Goal: Transaction & Acquisition: Book appointment/travel/reservation

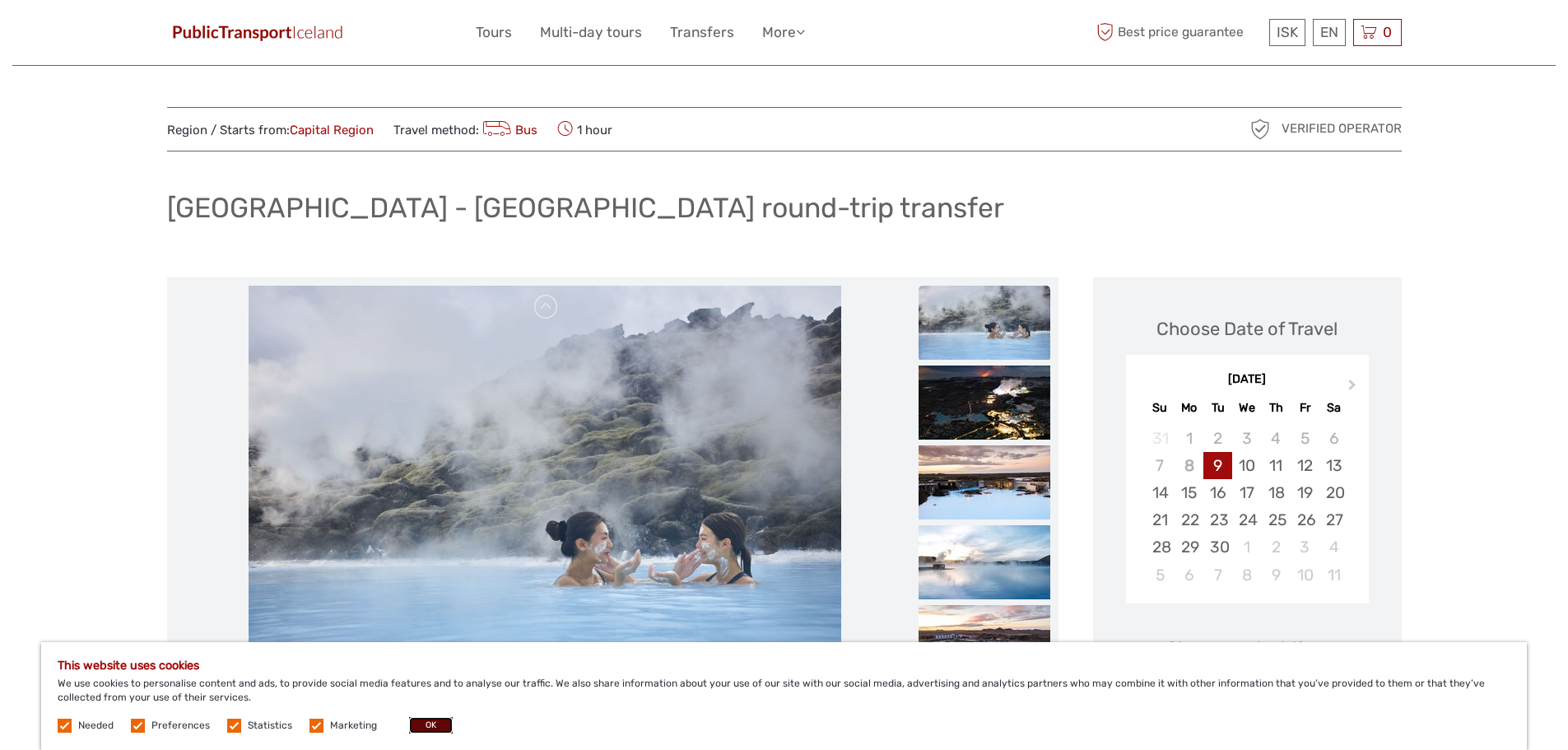
click at [438, 722] on button "OK" at bounding box center [430, 726] width 43 height 17
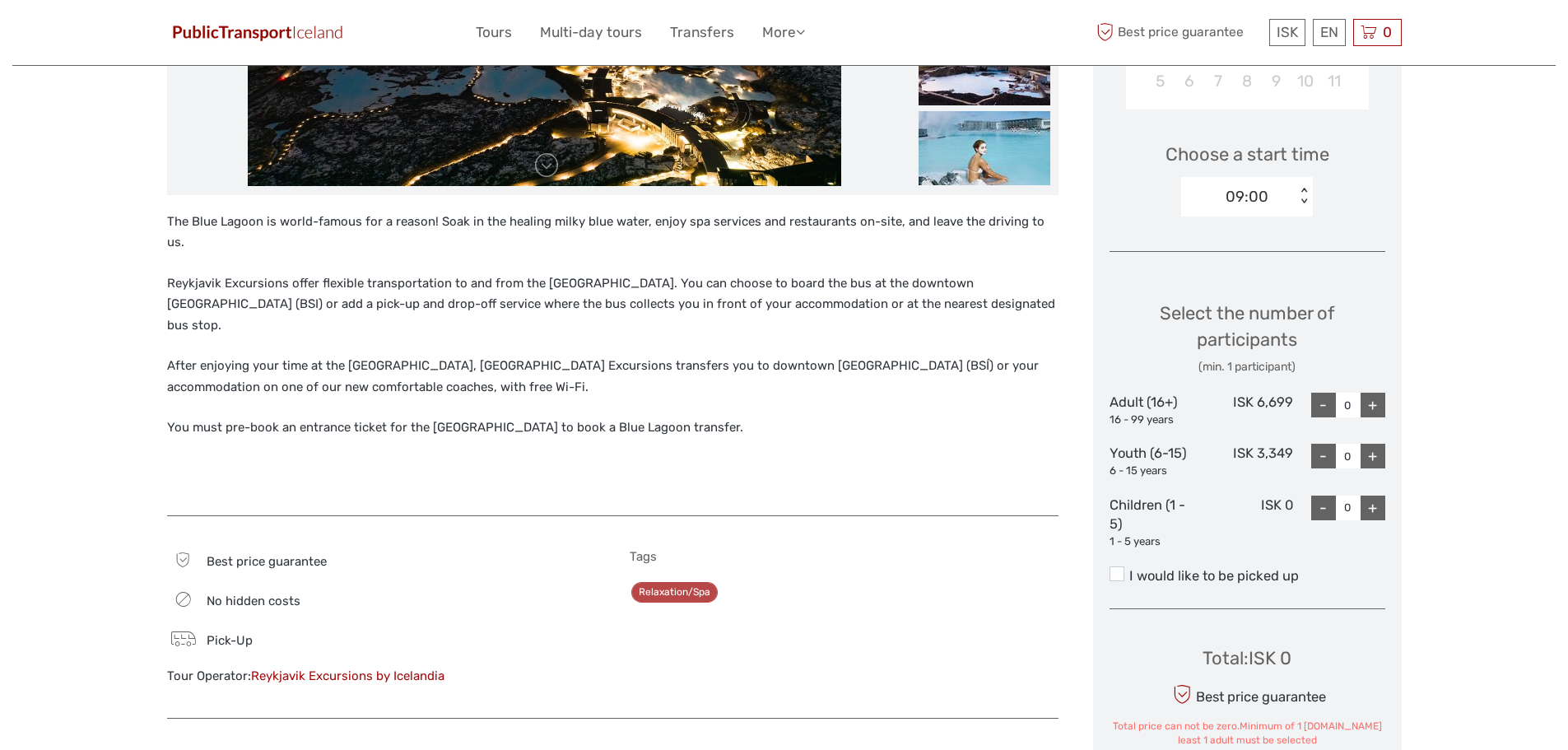
scroll to position [576, 0]
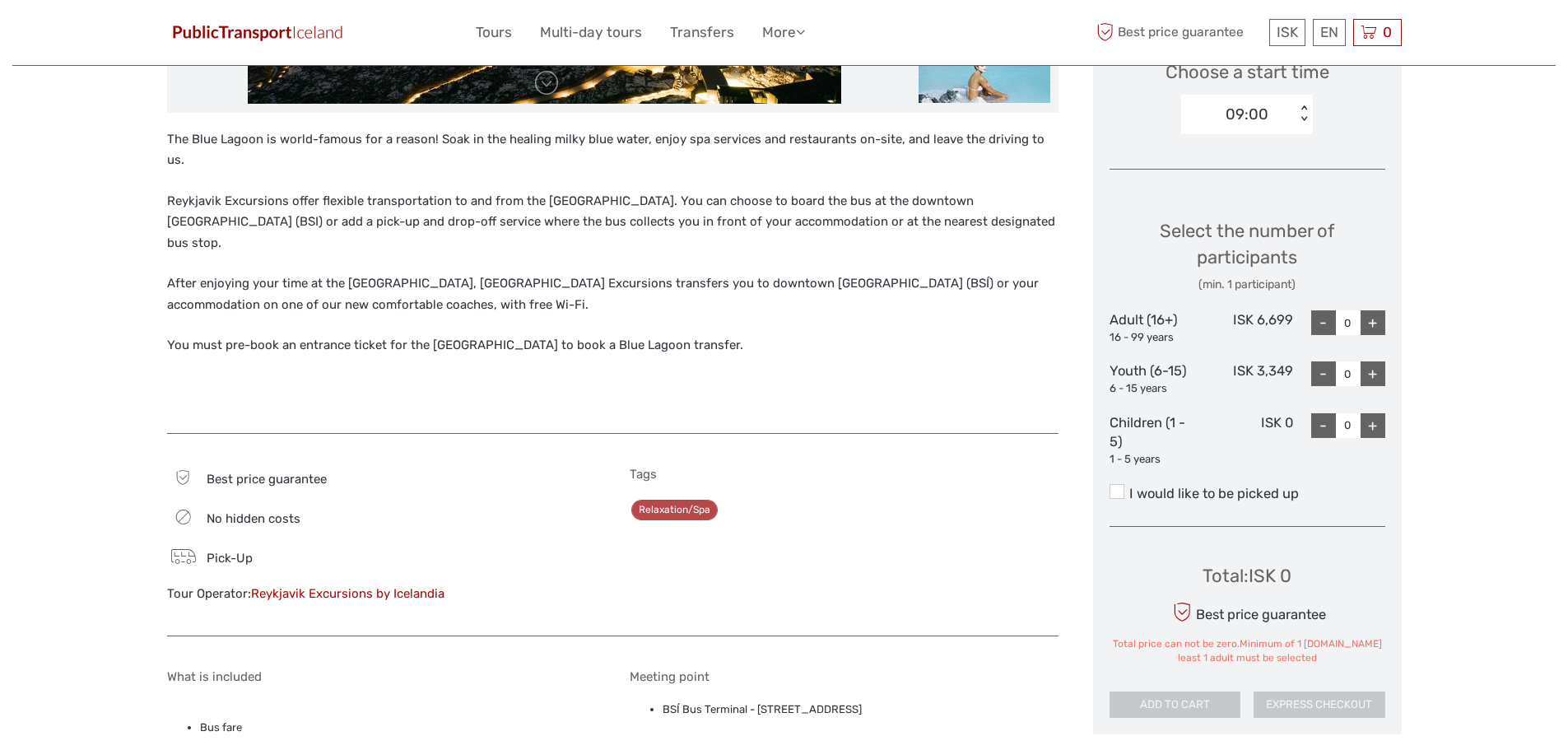
click at [1376, 322] on div "+" at bounding box center [1372, 323] width 25 height 25
type input "1"
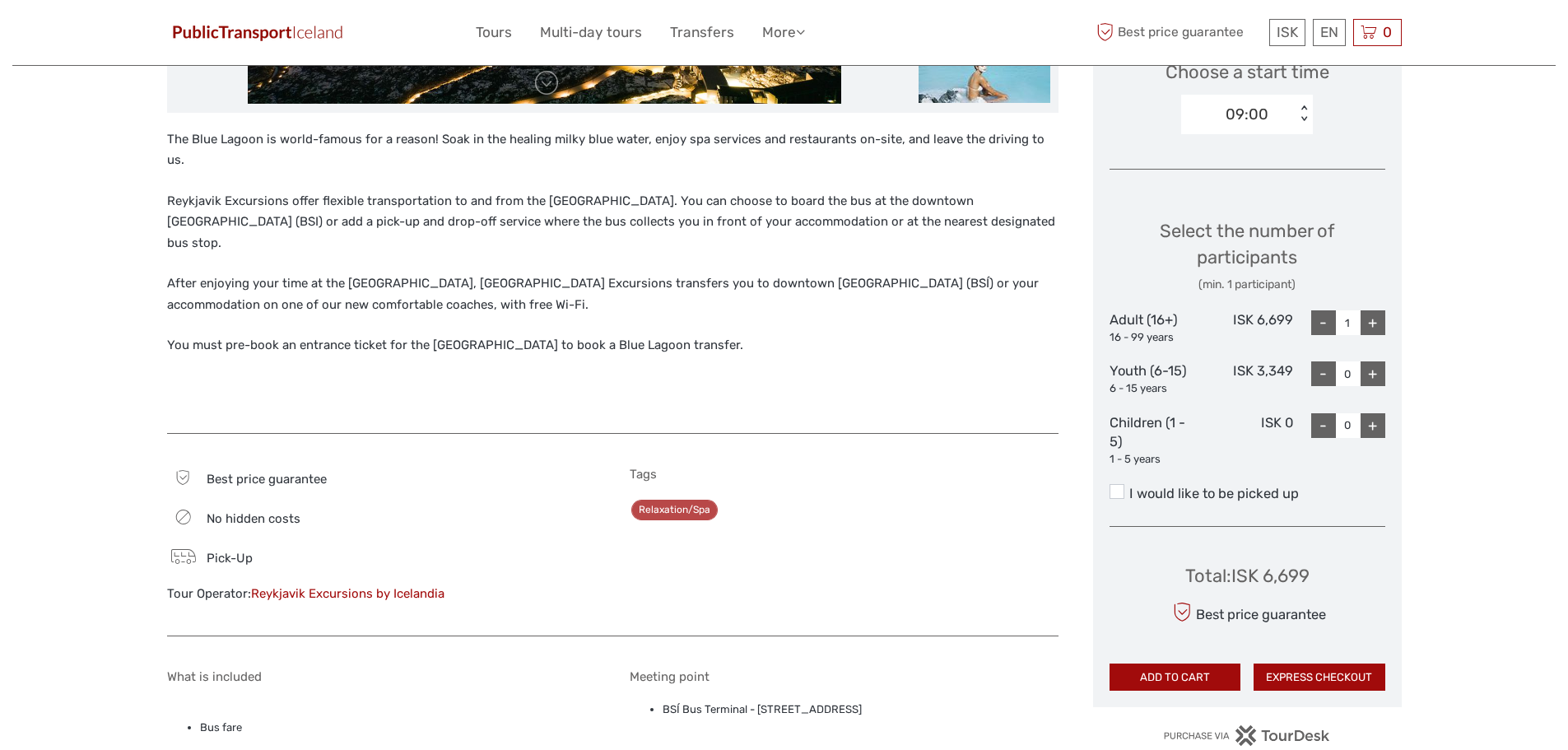
click at [1365, 381] on div "+" at bounding box center [1372, 373] width 25 height 25
type input "1"
drag, startPoint x: 1317, startPoint y: 574, endPoint x: 1261, endPoint y: 575, distance: 56.0
click at [1261, 575] on div "Total : ISK 10,048 Best price guarantee ADD TO CART EXPRESS CHECKOUT" at bounding box center [1247, 616] width 276 height 151
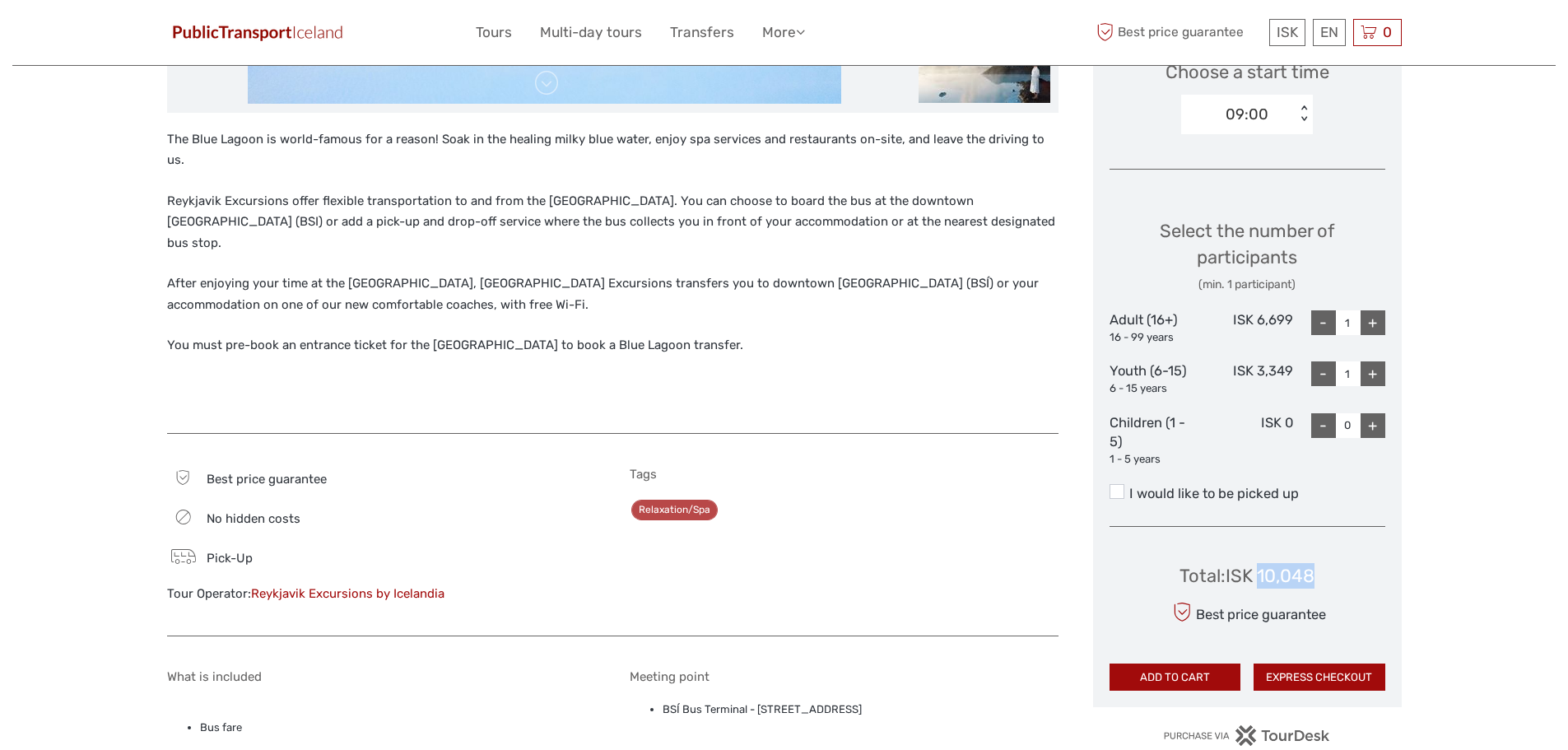
click at [1272, 575] on div "Total : ISK 10,048" at bounding box center [1247, 576] width 135 height 26
drag, startPoint x: 1329, startPoint y: 577, endPoint x: 1230, endPoint y: 577, distance: 99.0
click at [1230, 577] on div "Total : ISK 10,048 Best price guarantee ADD TO CART EXPRESS CHECKOUT" at bounding box center [1247, 616] width 276 height 151
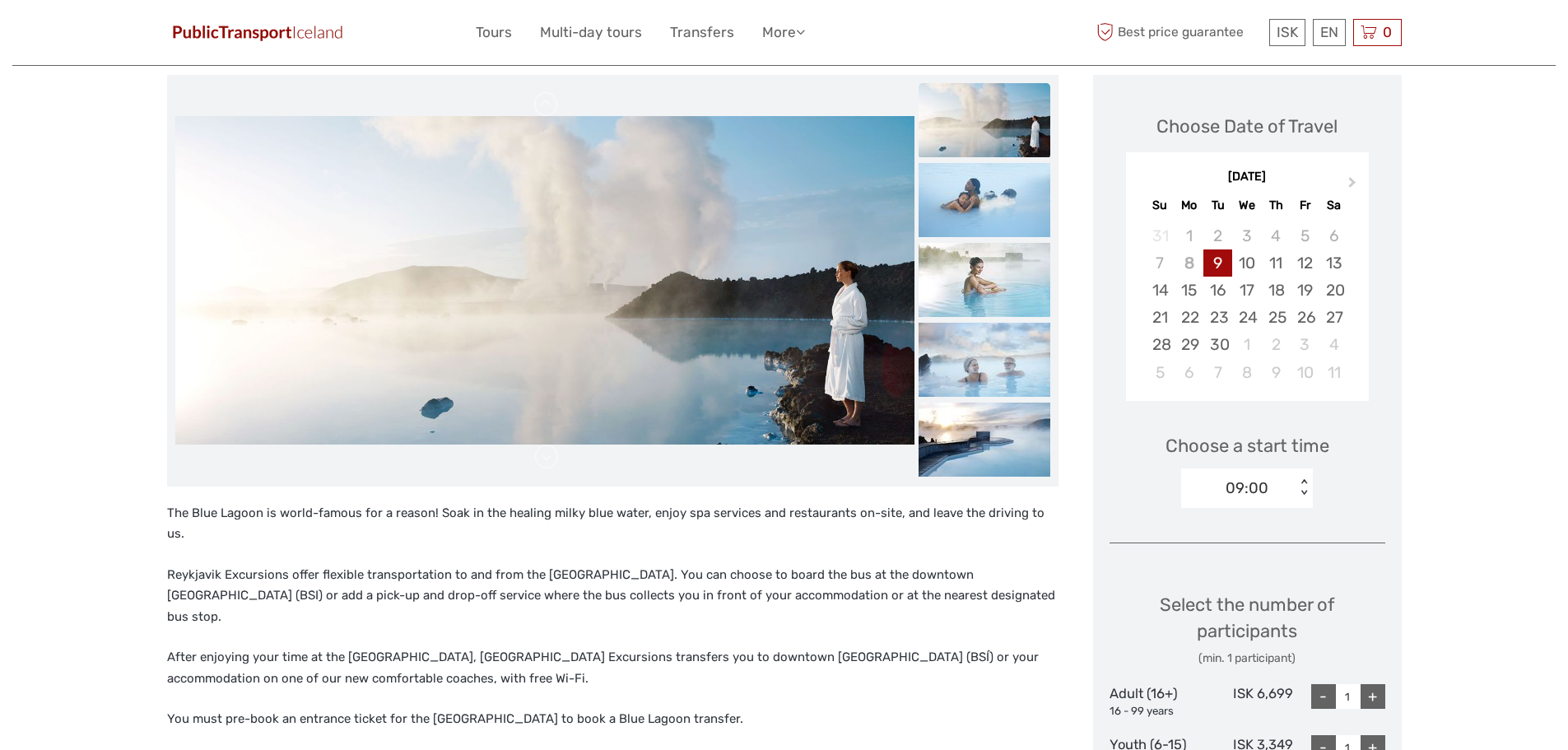
scroll to position [165, 0]
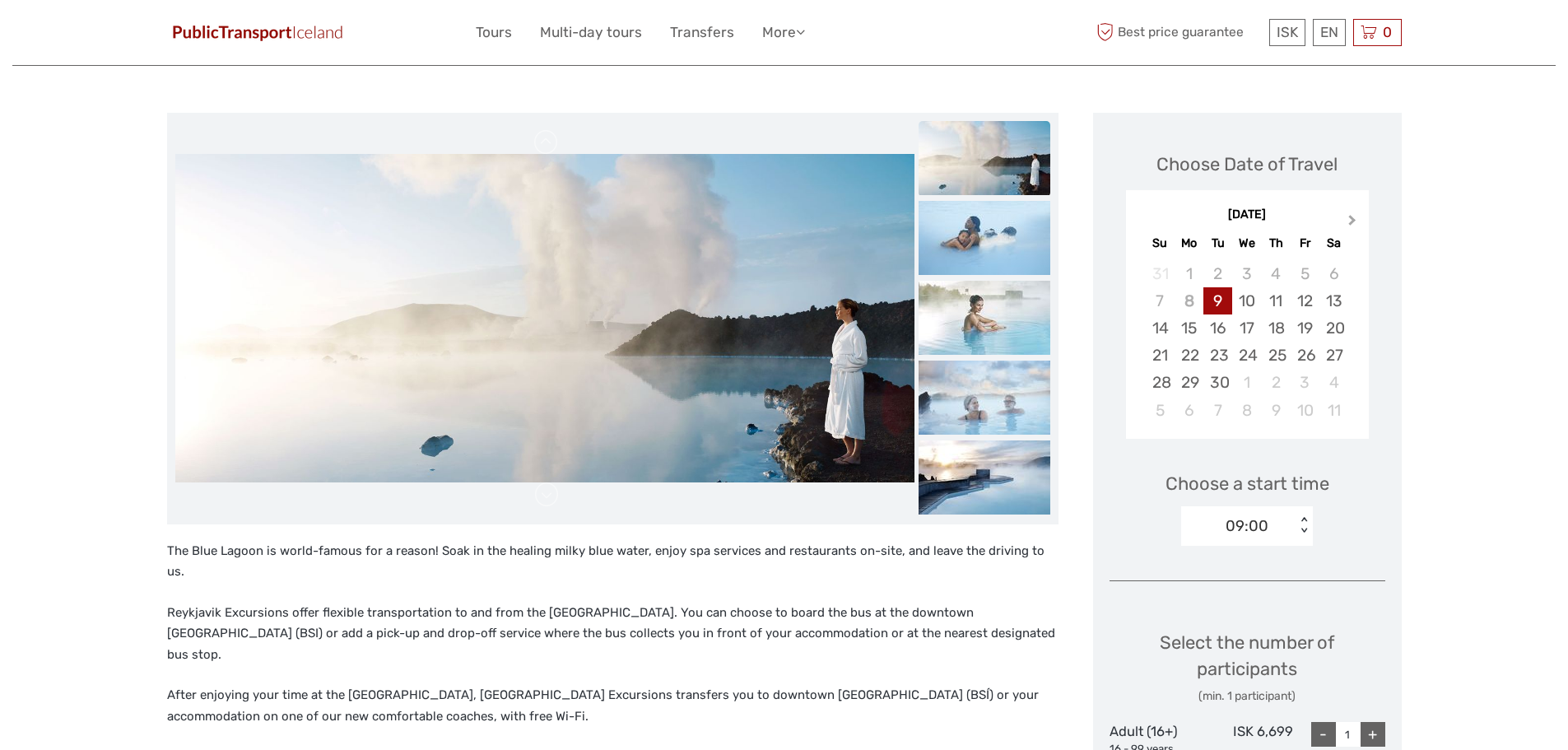
click at [1352, 220] on span "Next Month" at bounding box center [1352, 223] width 0 height 24
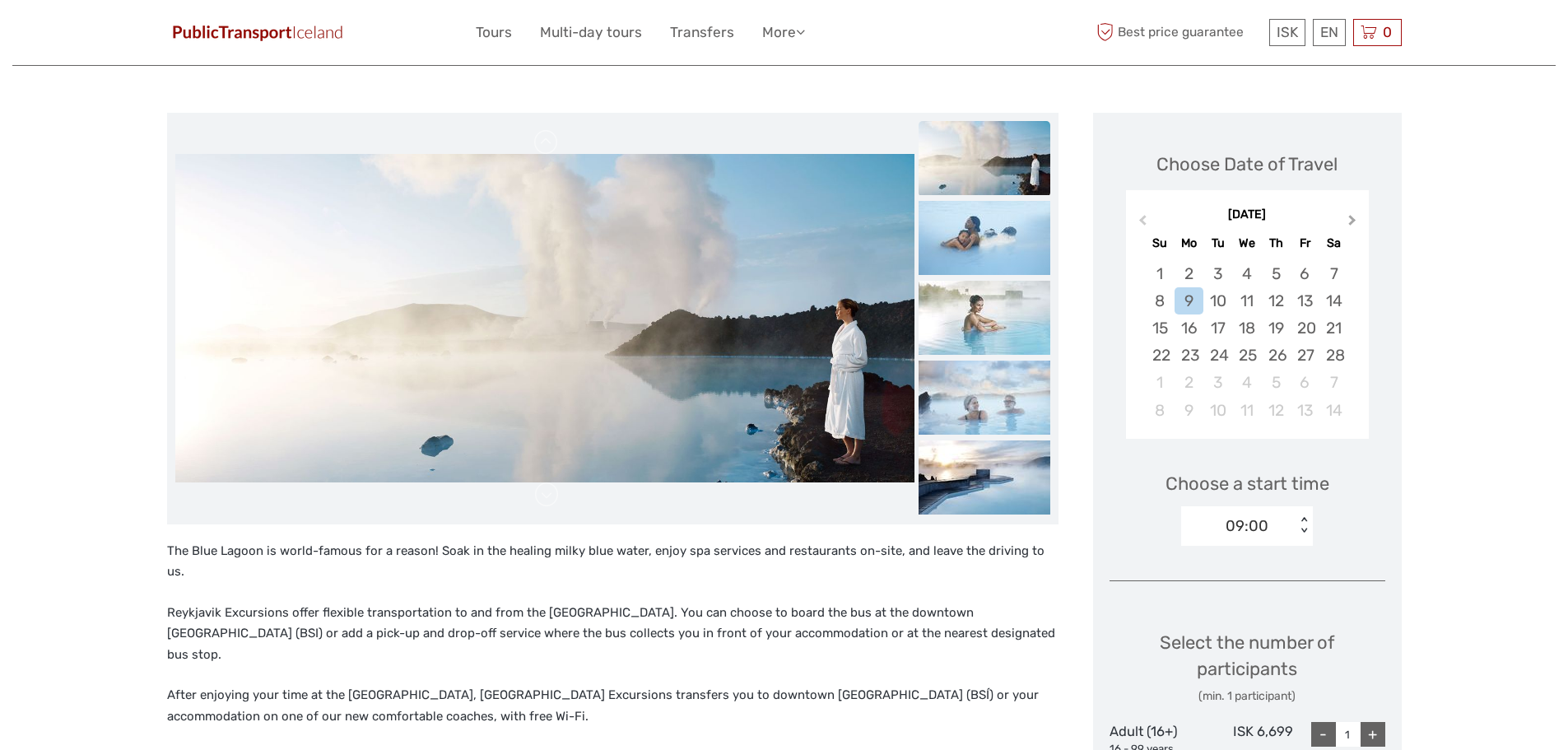
click at [1352, 220] on span "Next Month" at bounding box center [1352, 223] width 0 height 24
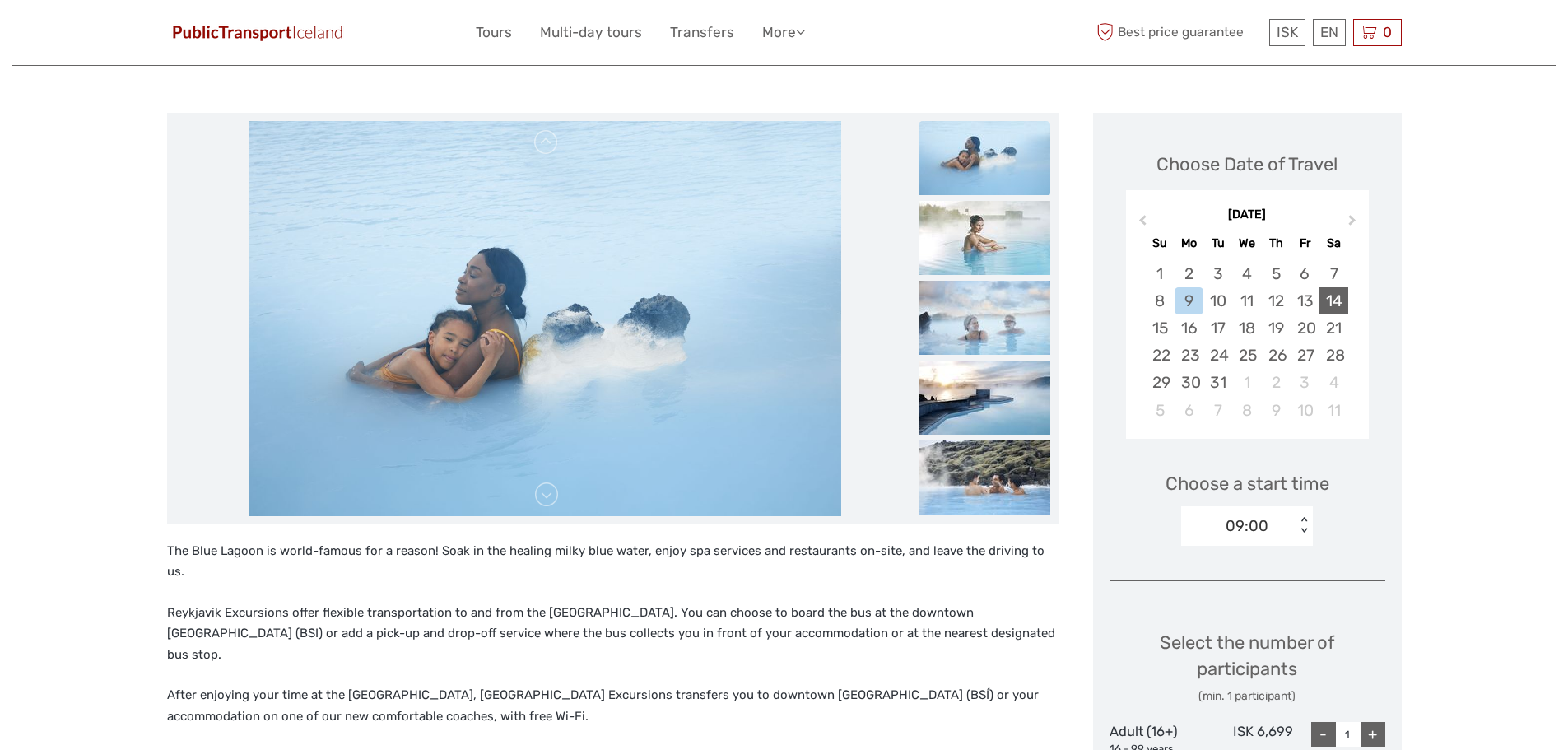
click at [1329, 298] on div "14" at bounding box center [1334, 301] width 28 height 28
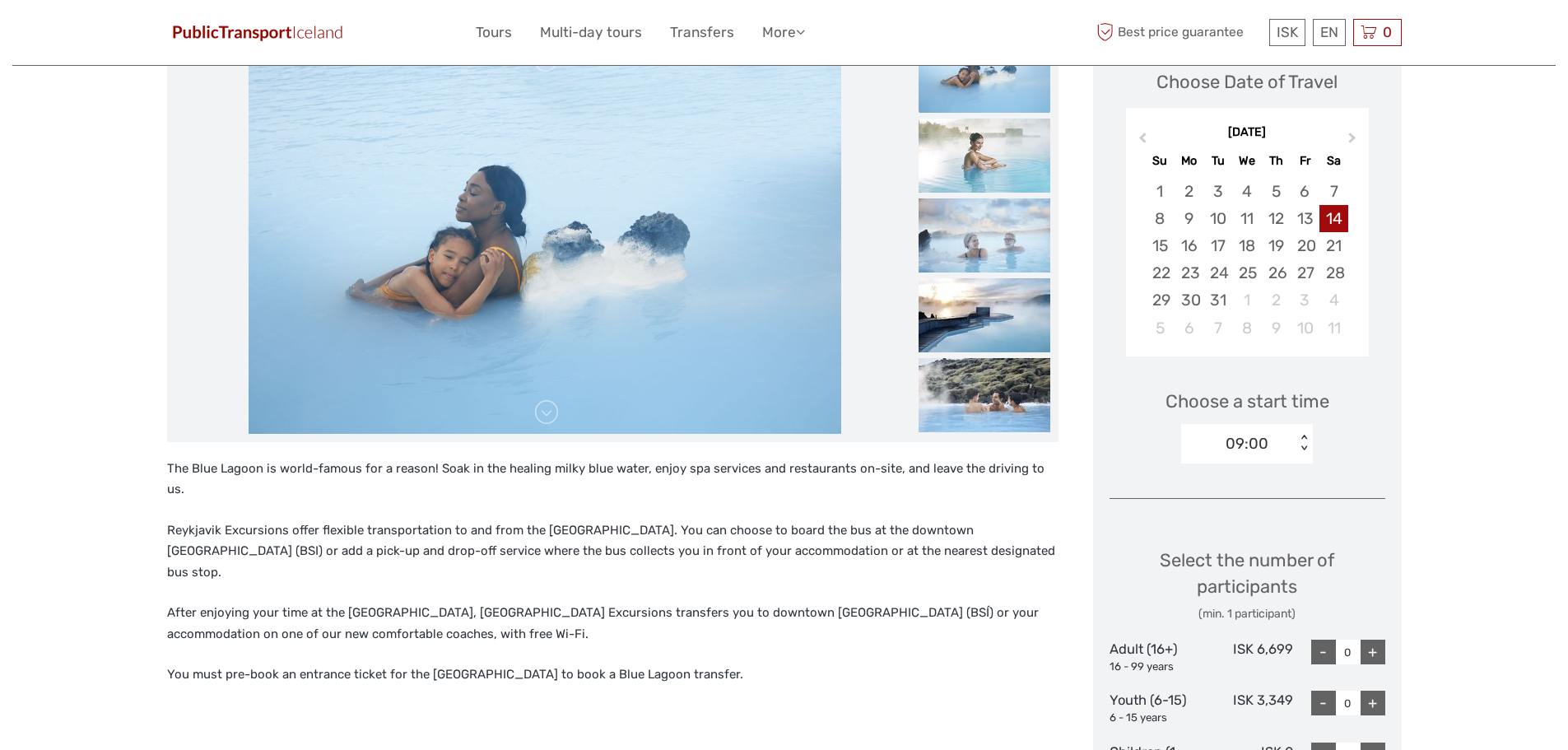
scroll to position [329, 0]
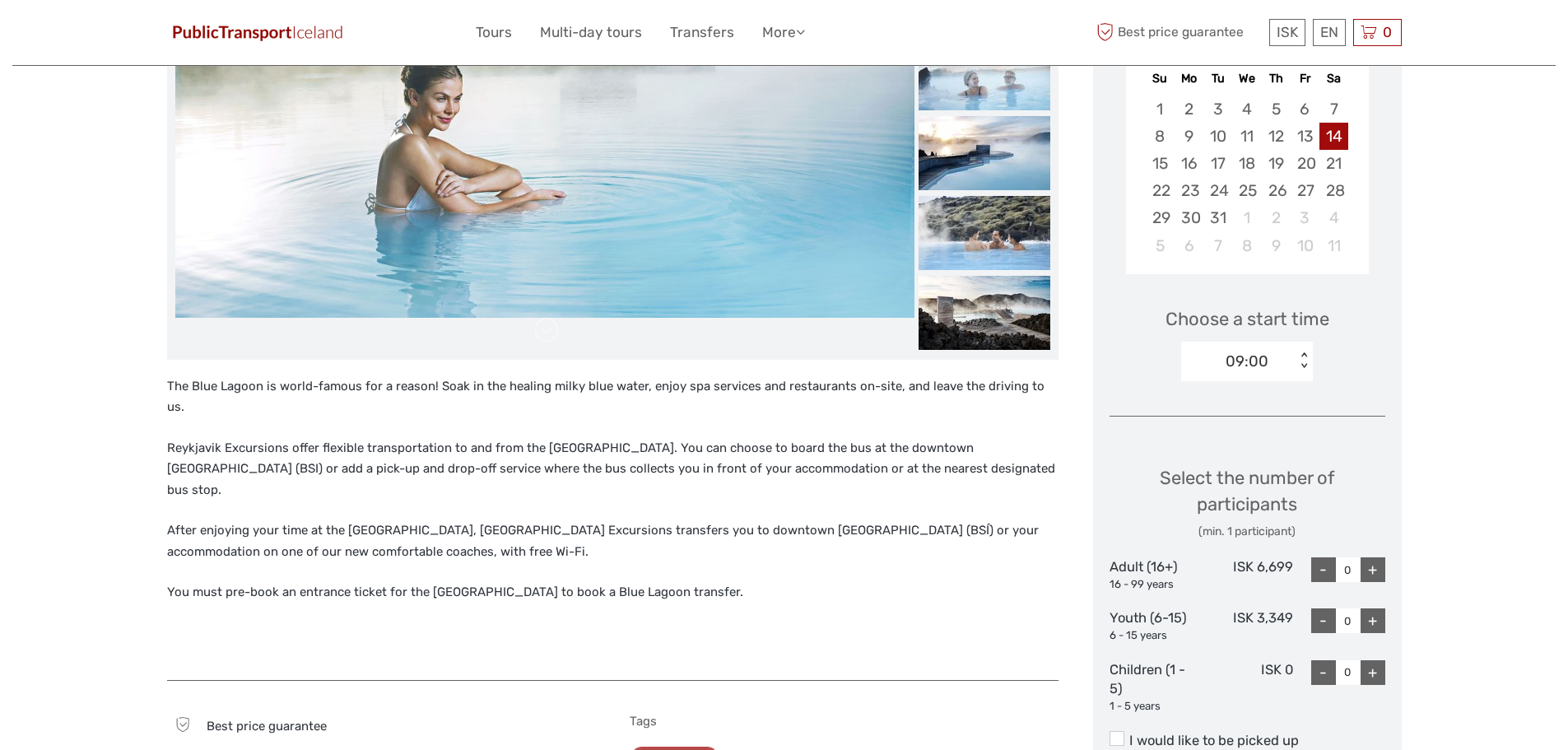
click at [1304, 367] on div "< >" at bounding box center [1303, 361] width 14 height 17
click at [1258, 434] on div "10:00" at bounding box center [1247, 438] width 115 height 28
click at [1408, 328] on div "Region / Starts from: Capital Region Travel method: Bus 1 hour Verified Operato…" at bounding box center [784, 725] width 1543 height 2109
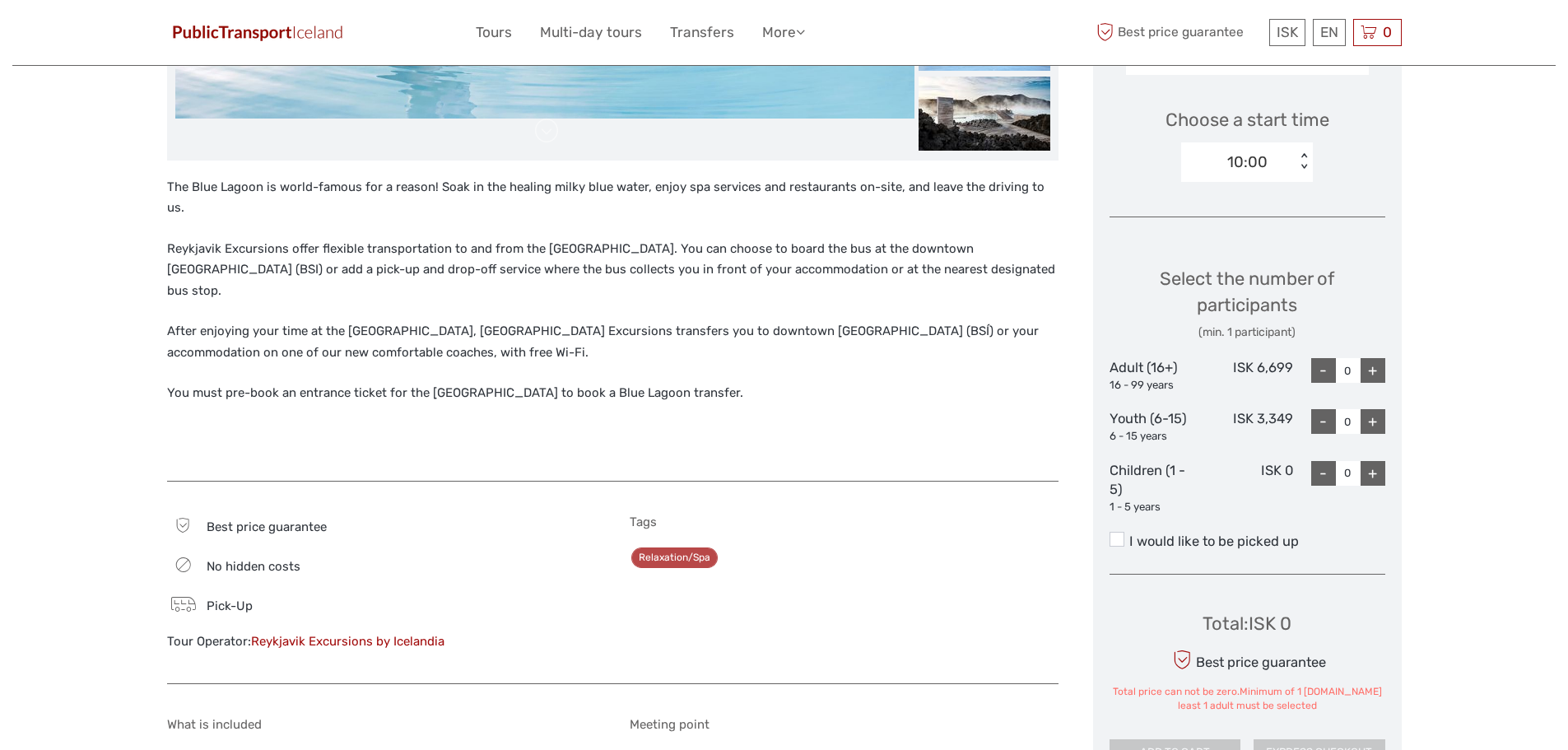
scroll to position [576, 0]
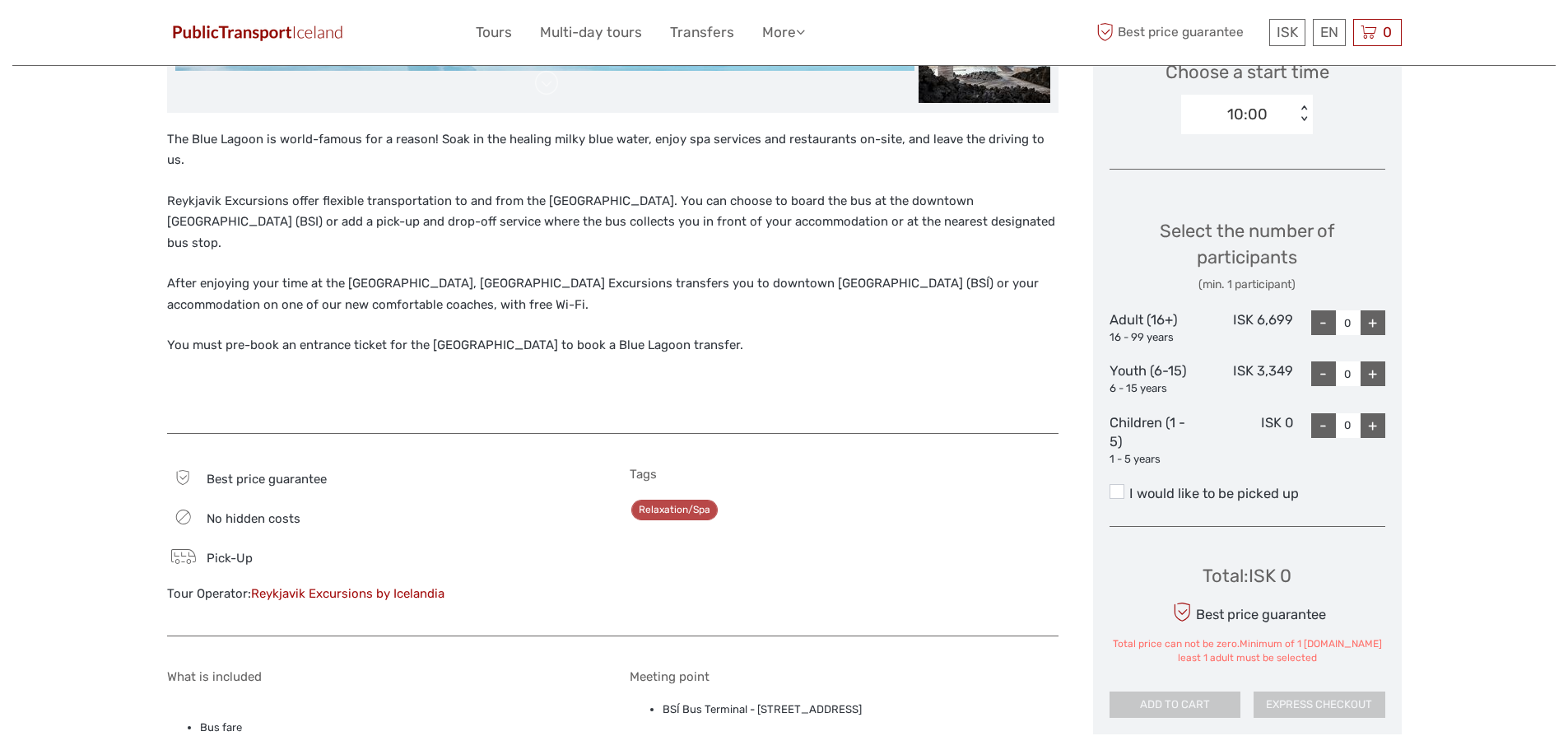
click at [1279, 494] on label "I would like to be picked up" at bounding box center [1247, 494] width 276 height 20
click at [1130, 488] on input "I would like to be picked up" at bounding box center [1130, 488] width 0 height 0
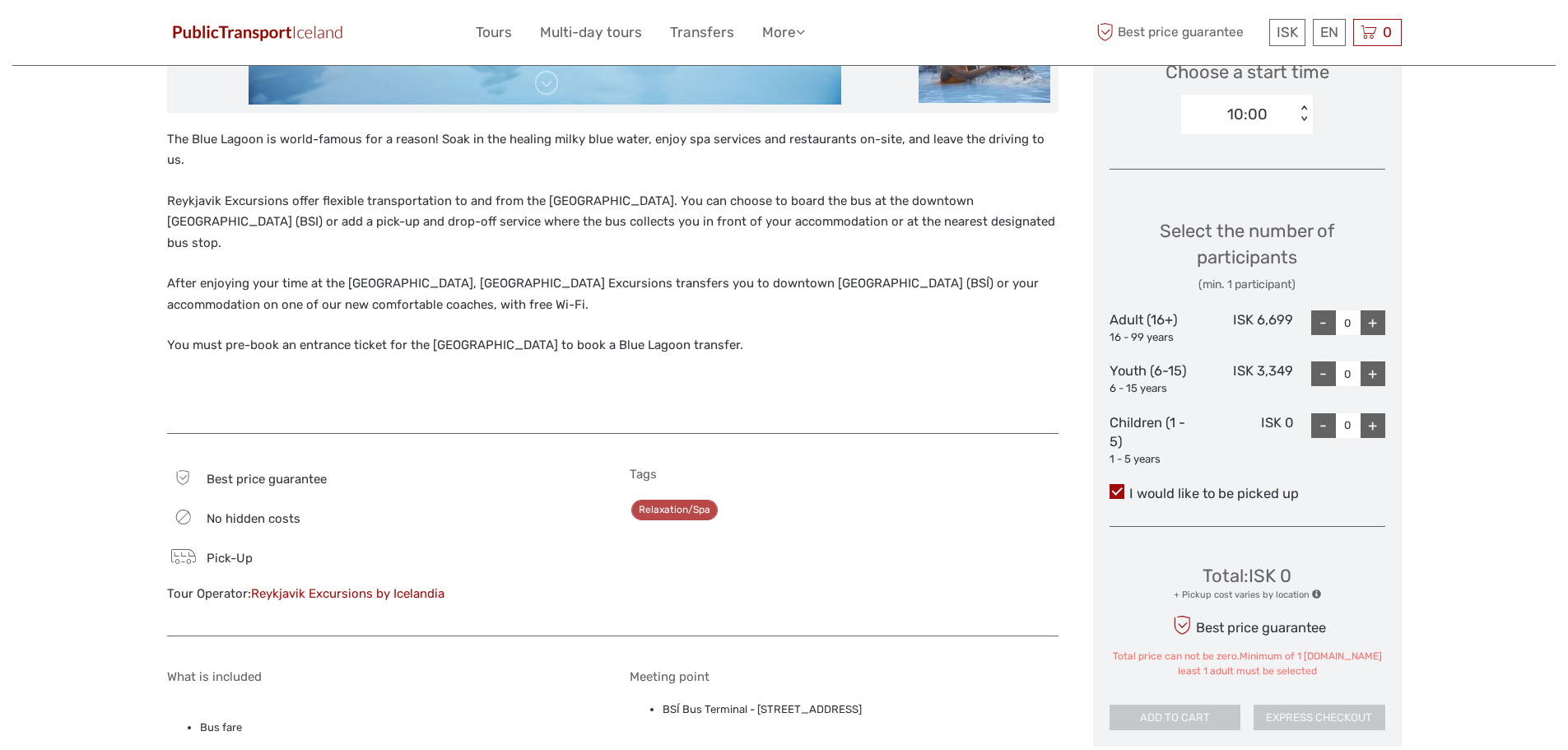
click at [1377, 316] on div "+" at bounding box center [1372, 323] width 25 height 25
type input "1"
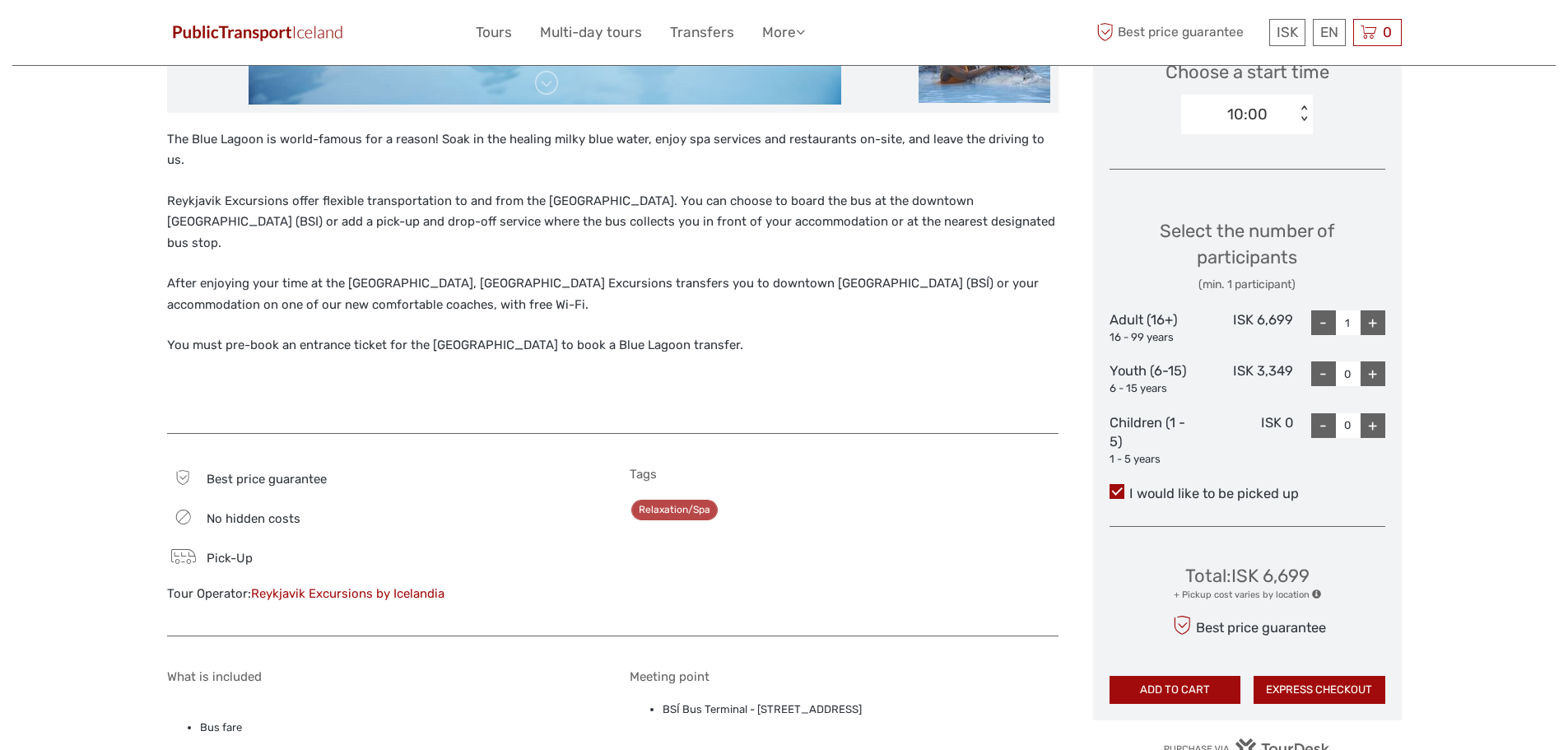
click at [1375, 370] on div "+" at bounding box center [1372, 373] width 25 height 25
type input "1"
click at [1313, 595] on span at bounding box center [1317, 595] width 9 height 9
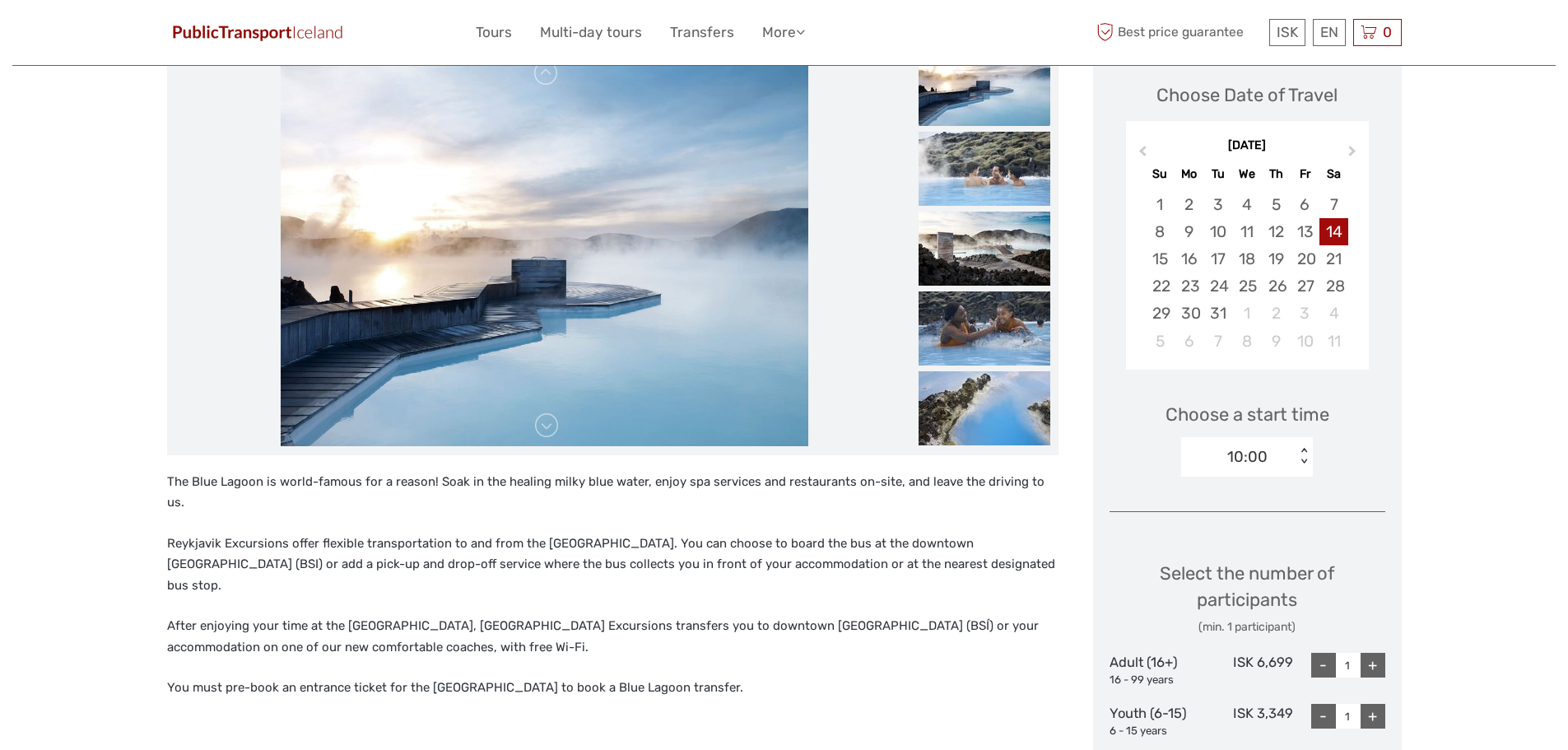
scroll to position [83, 0]
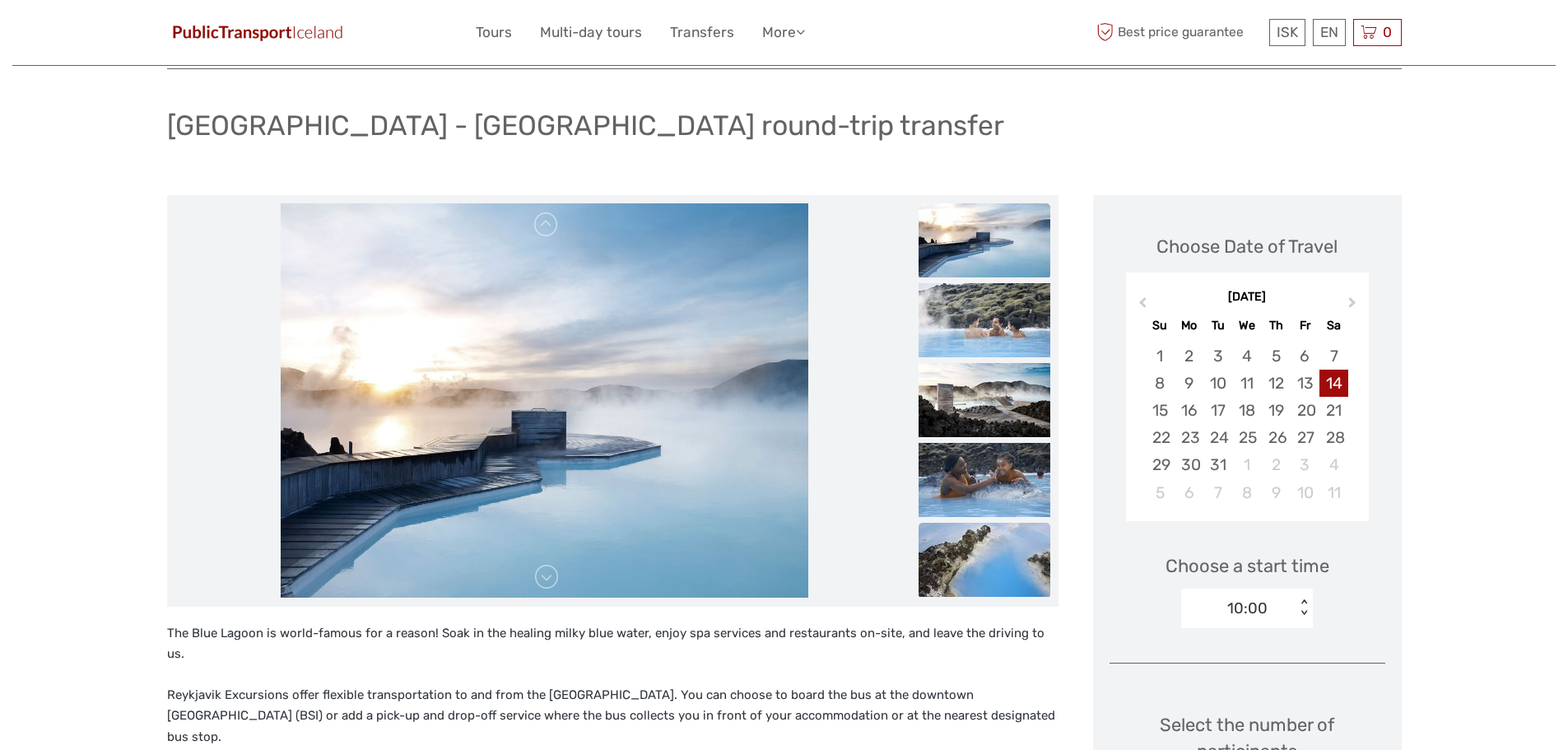
click at [1010, 551] on img at bounding box center [984, 560] width 131 height 74
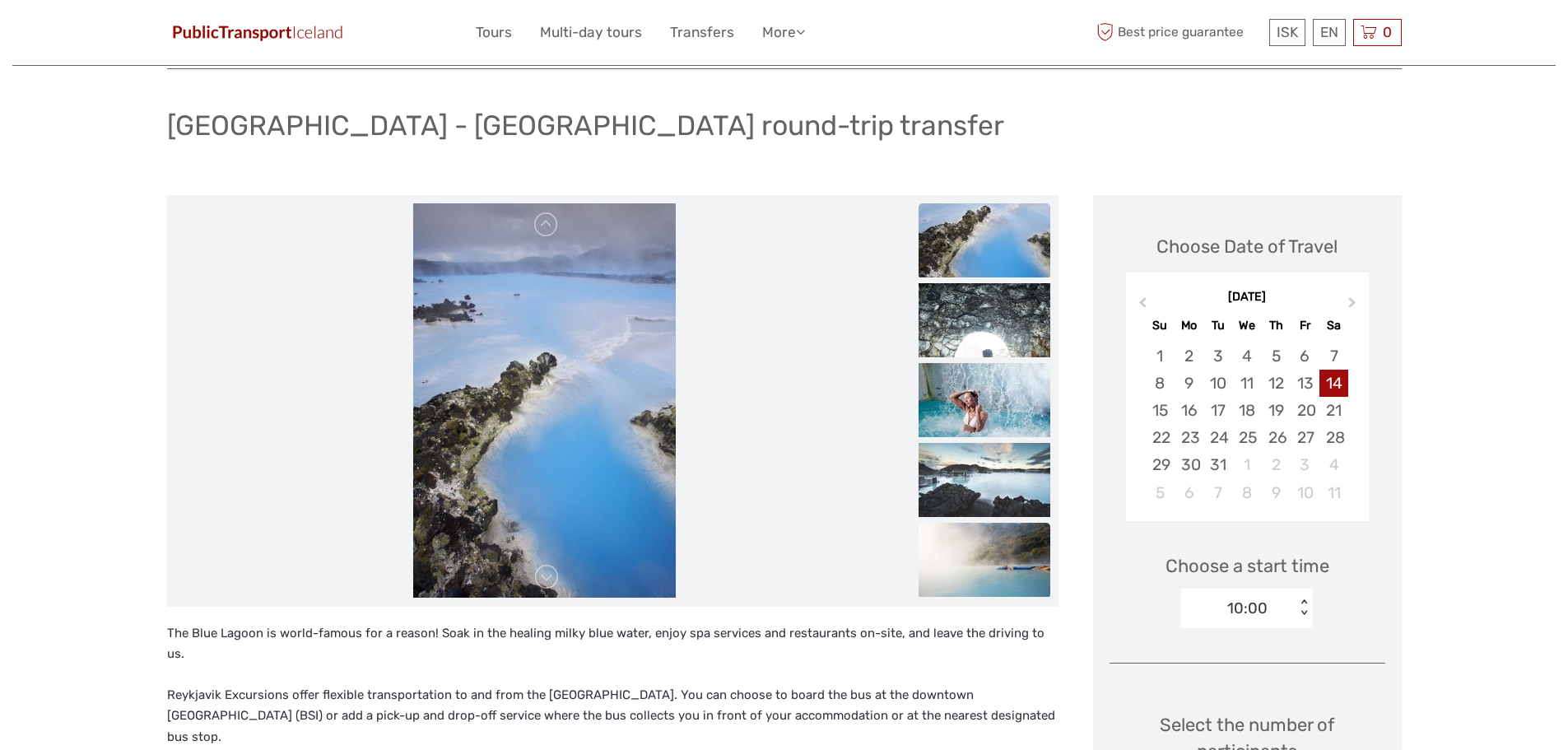
click at [1004, 548] on img at bounding box center [984, 560] width 131 height 74
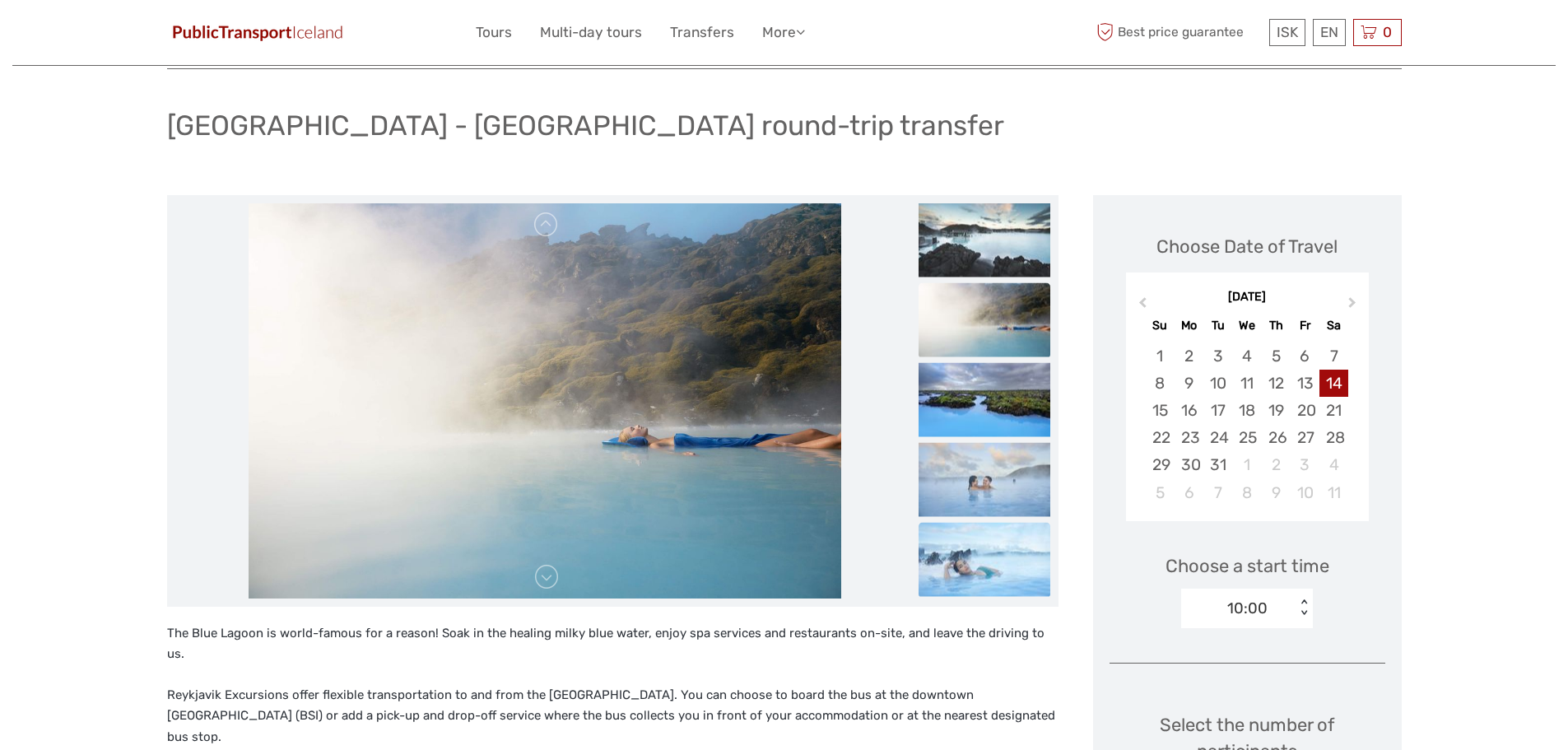
click at [1000, 543] on img at bounding box center [984, 559] width 131 height 74
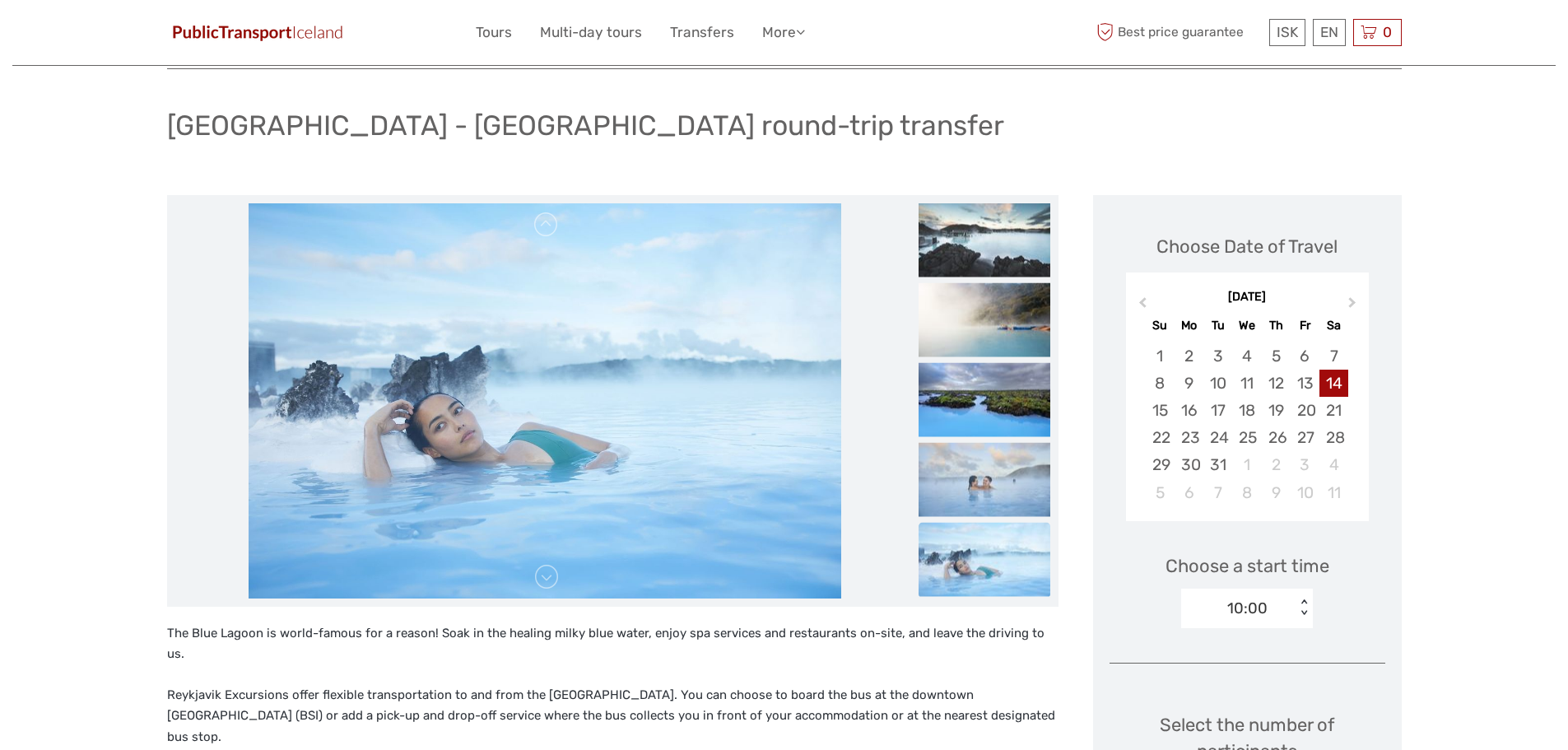
click at [998, 536] on img at bounding box center [984, 559] width 131 height 74
click at [997, 480] on img at bounding box center [984, 479] width 131 height 74
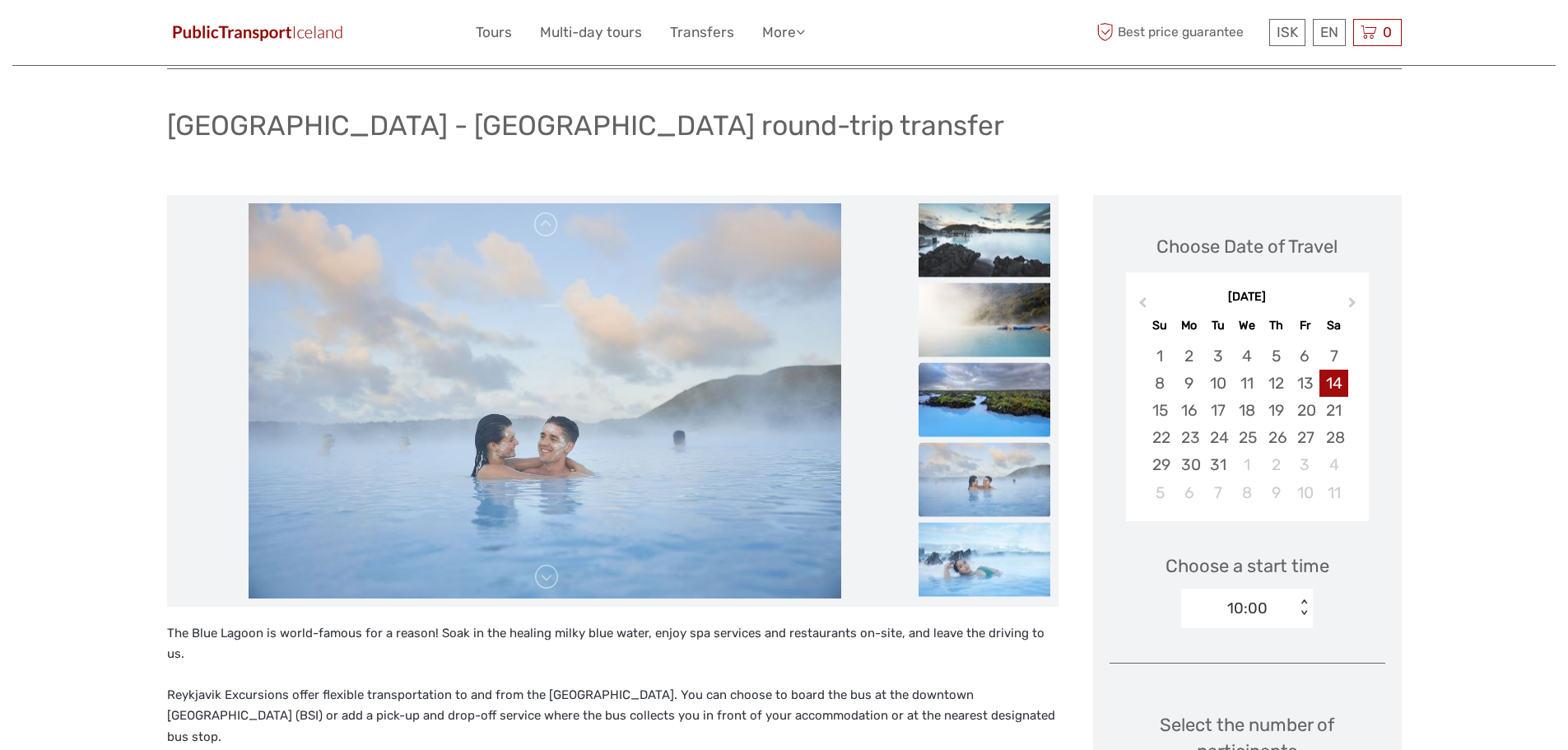
click at [986, 367] on img at bounding box center [984, 399] width 131 height 74
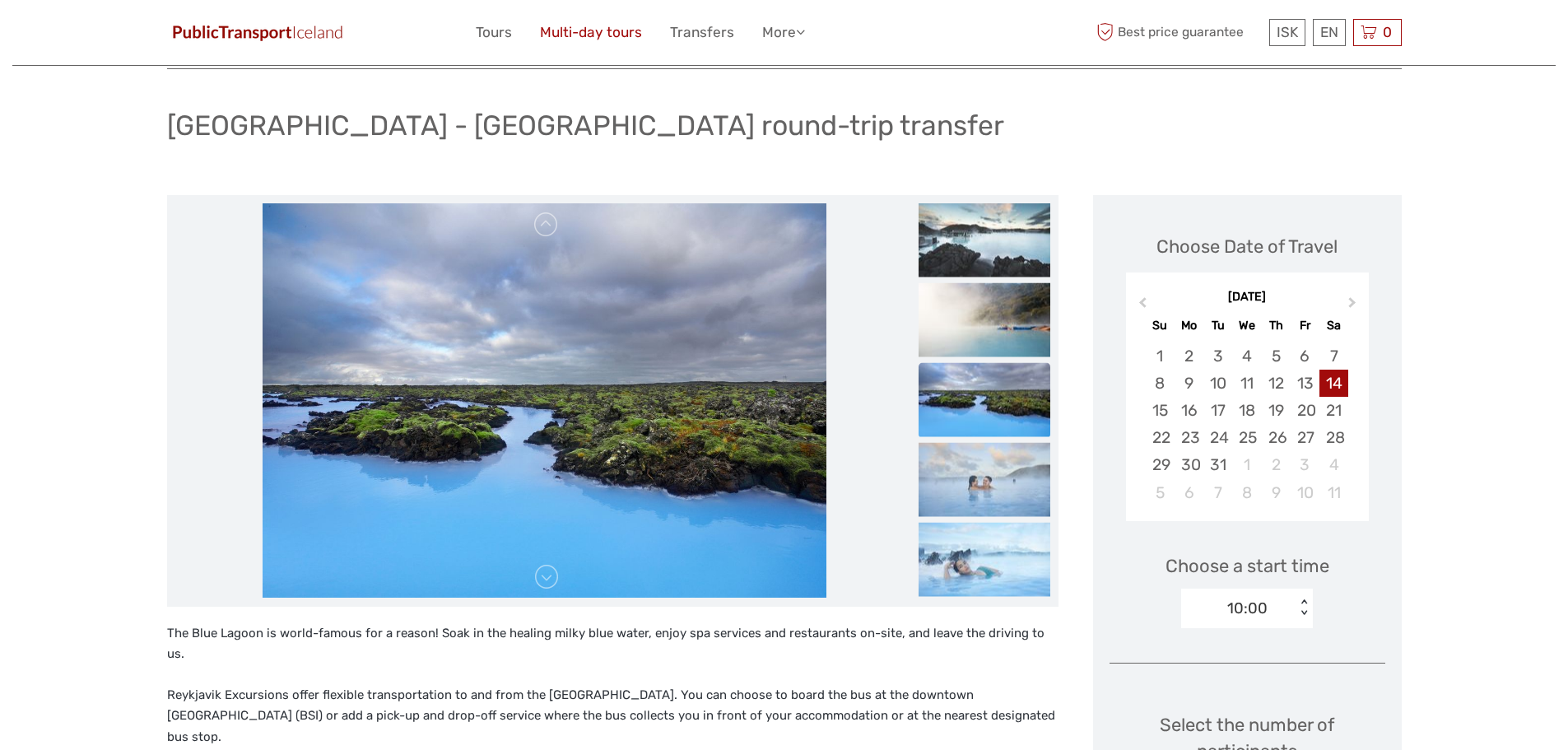
click at [604, 36] on link "Multi-day tours" at bounding box center [591, 32] width 102 height 24
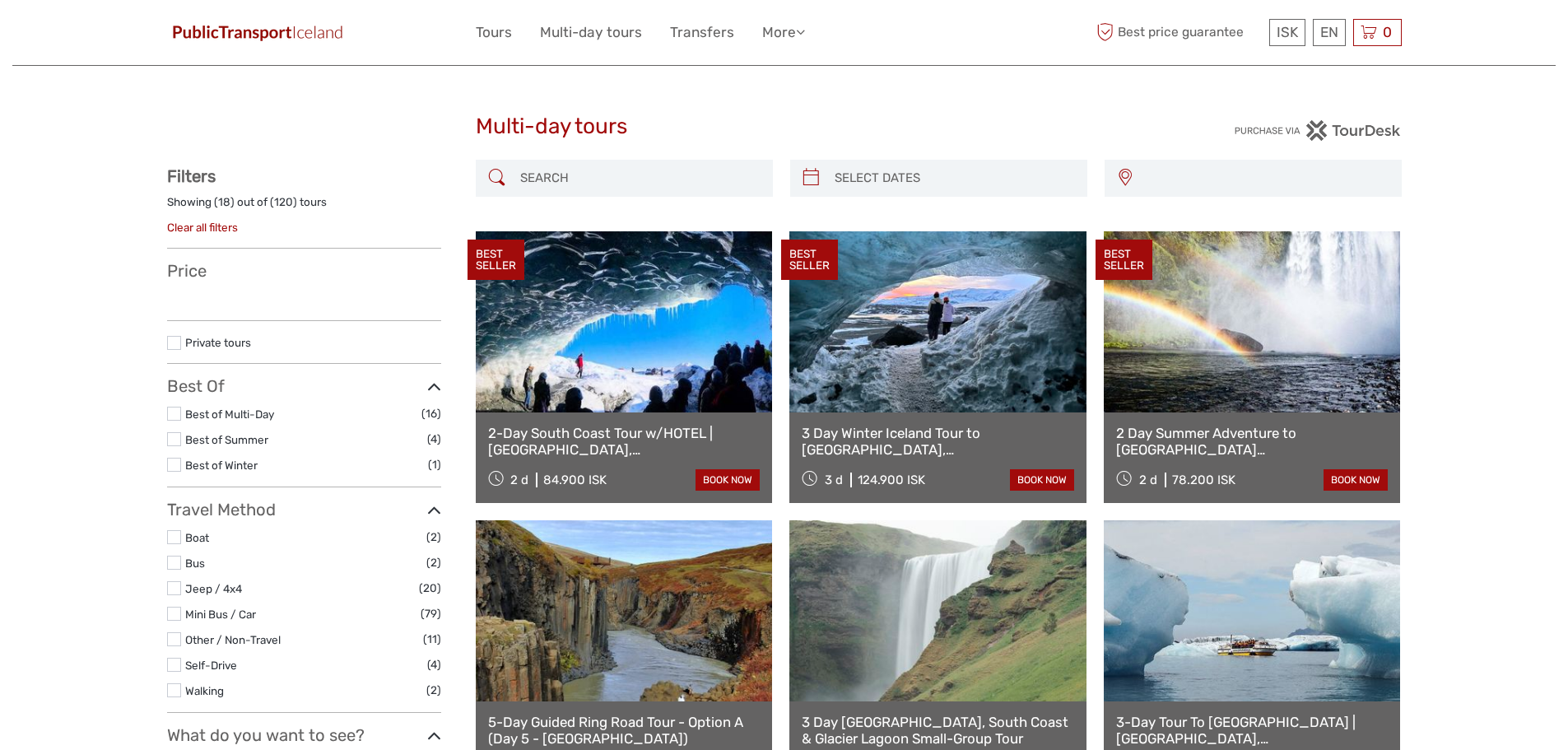
select select
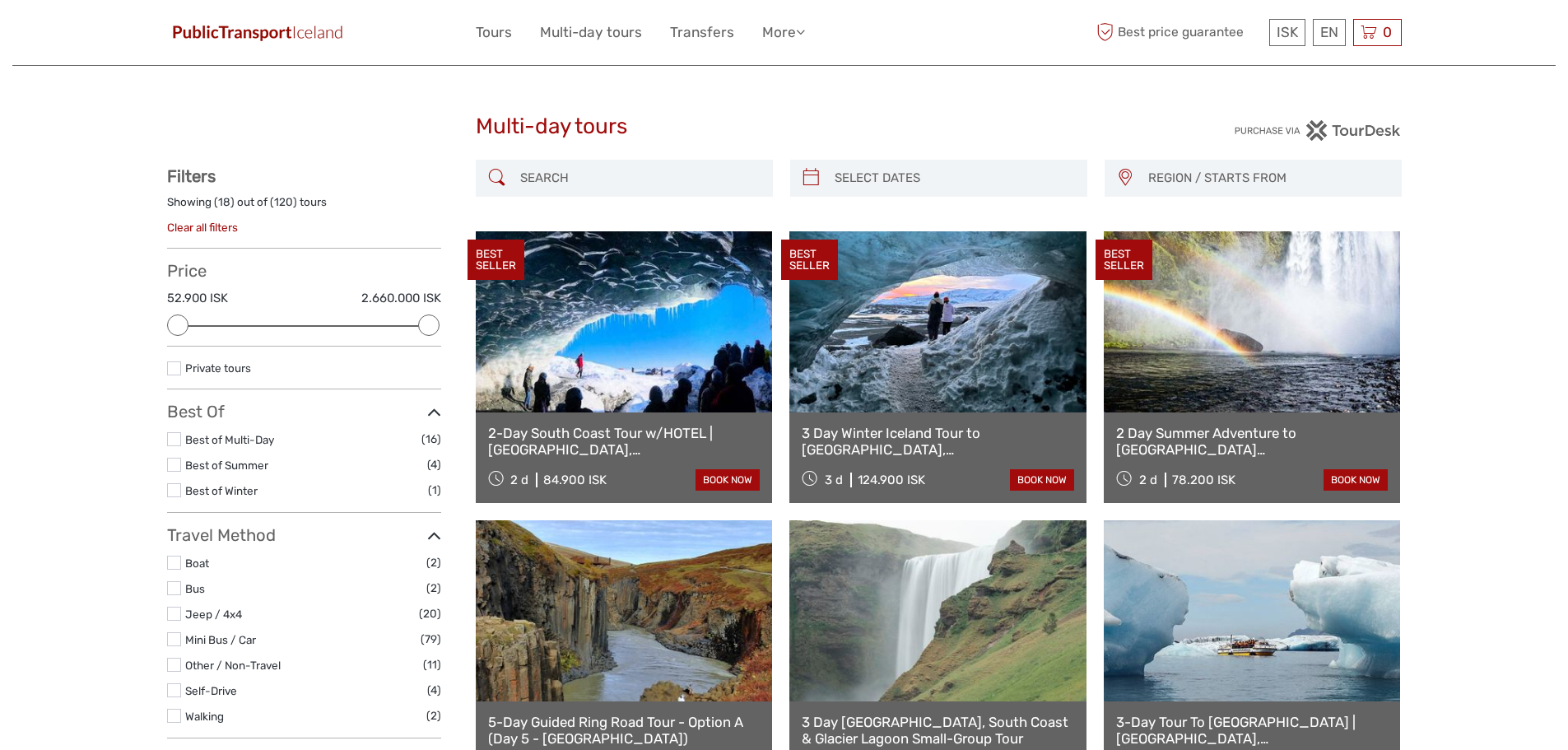
click at [648, 372] on link at bounding box center [625, 322] width 298 height 181
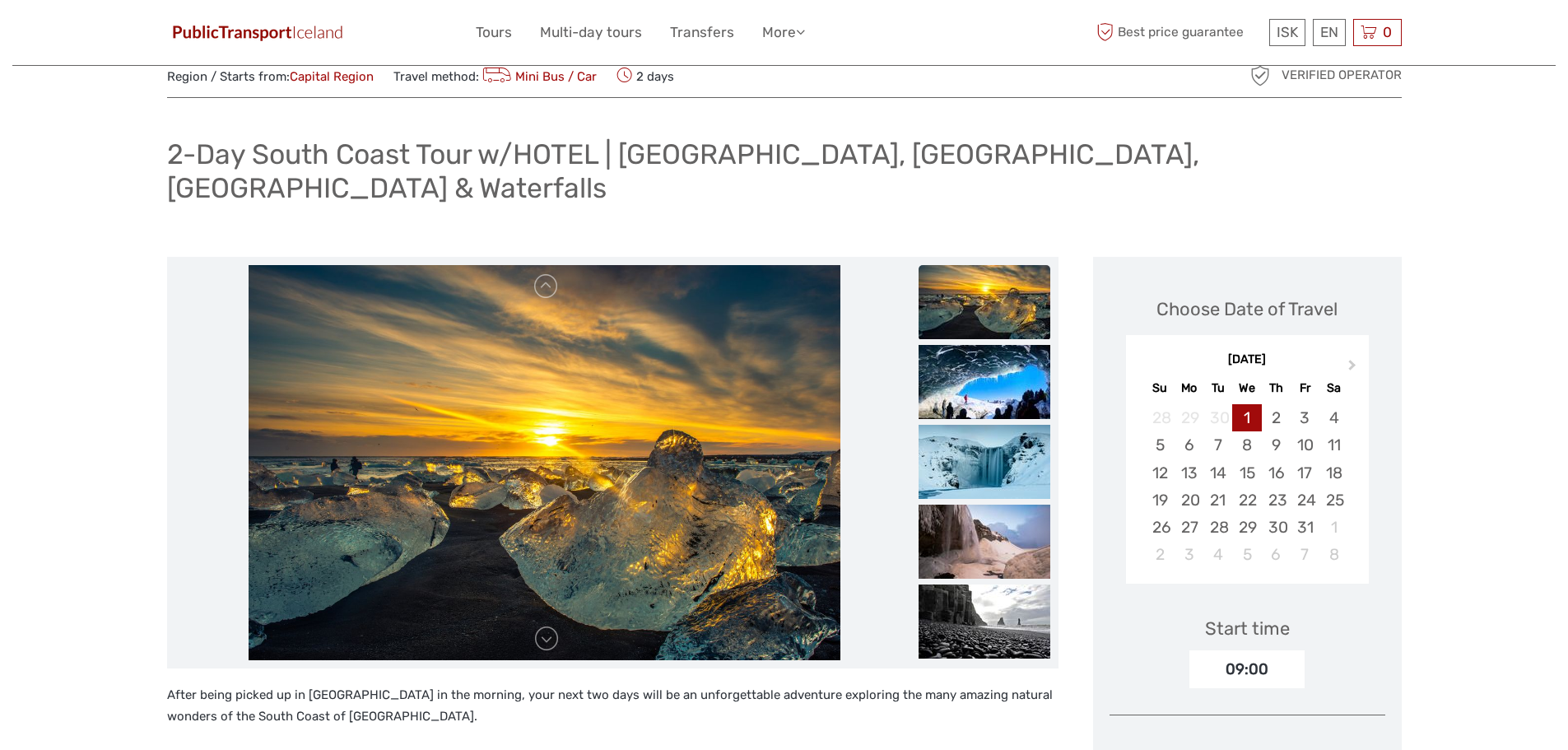
scroll to position [83, 0]
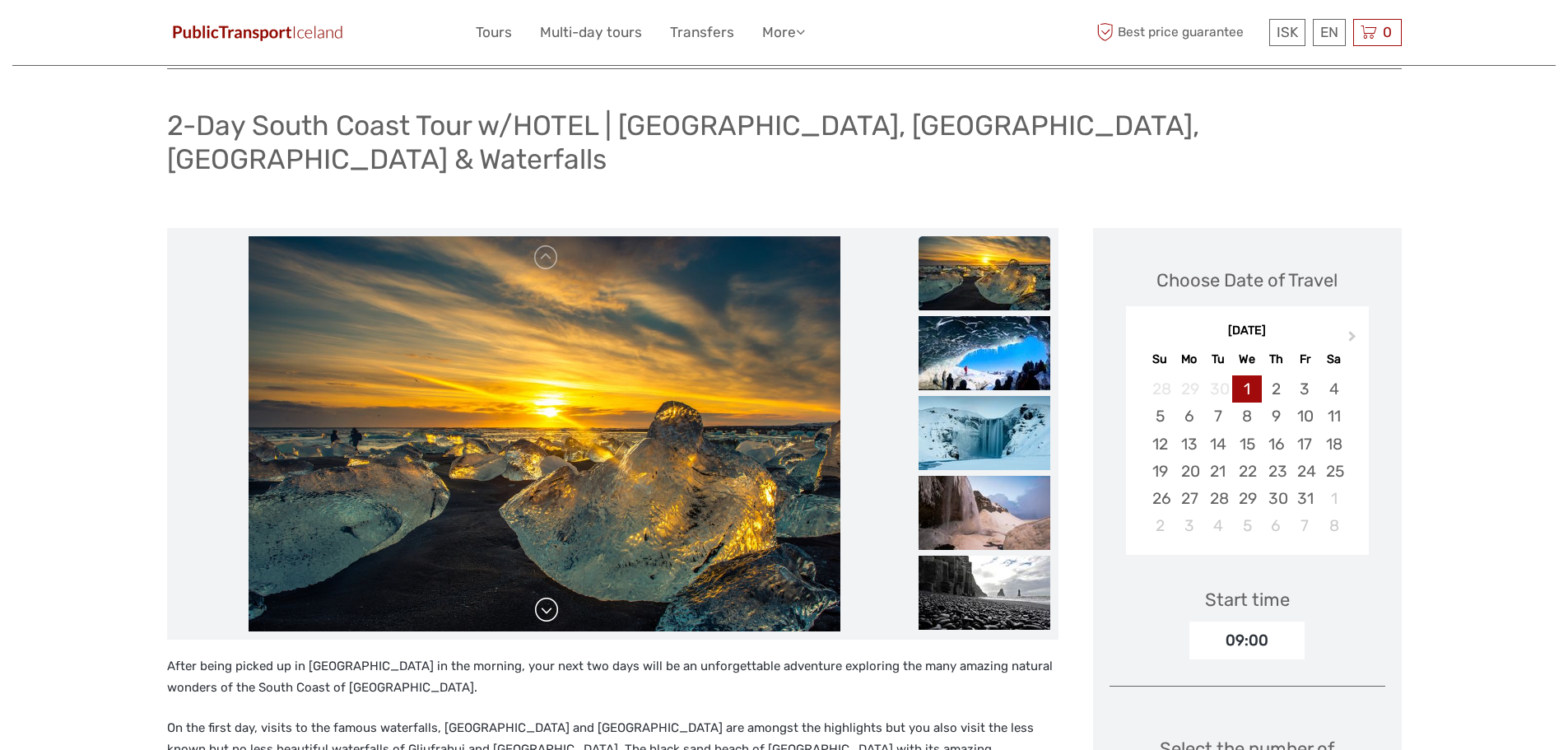
click at [551, 597] on link at bounding box center [547, 610] width 27 height 27
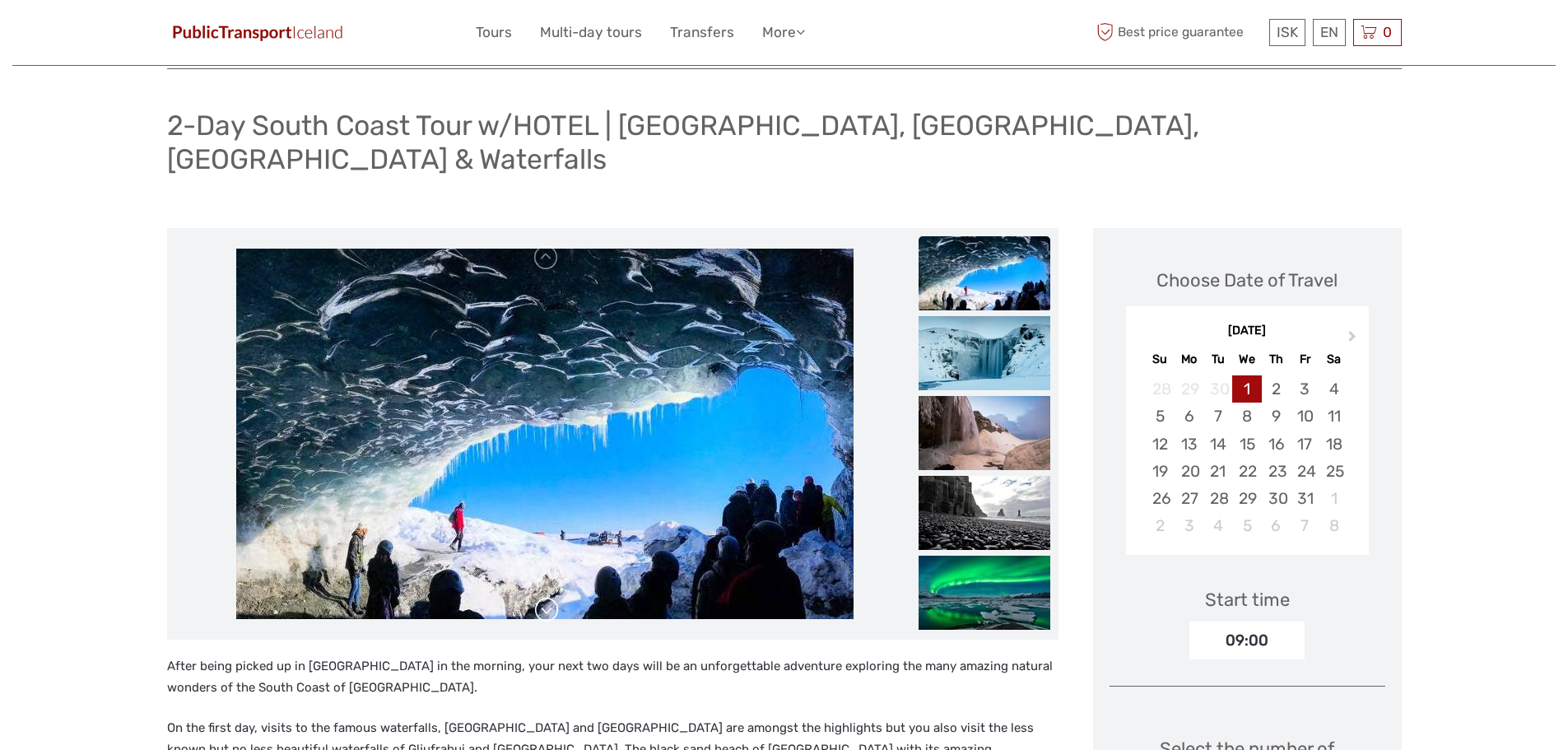
click at [551, 597] on link at bounding box center [547, 610] width 27 height 27
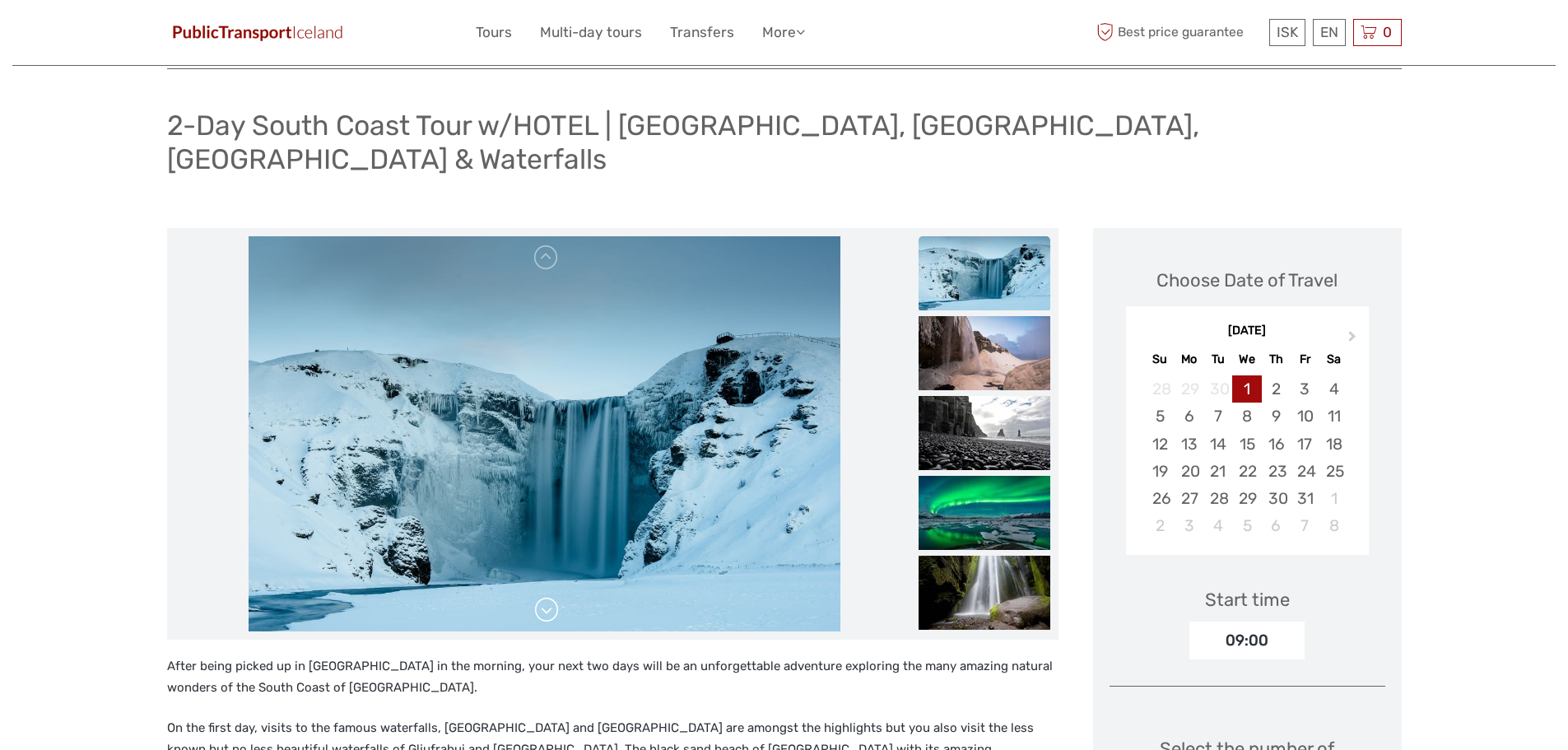
click at [551, 597] on link at bounding box center [547, 610] width 27 height 27
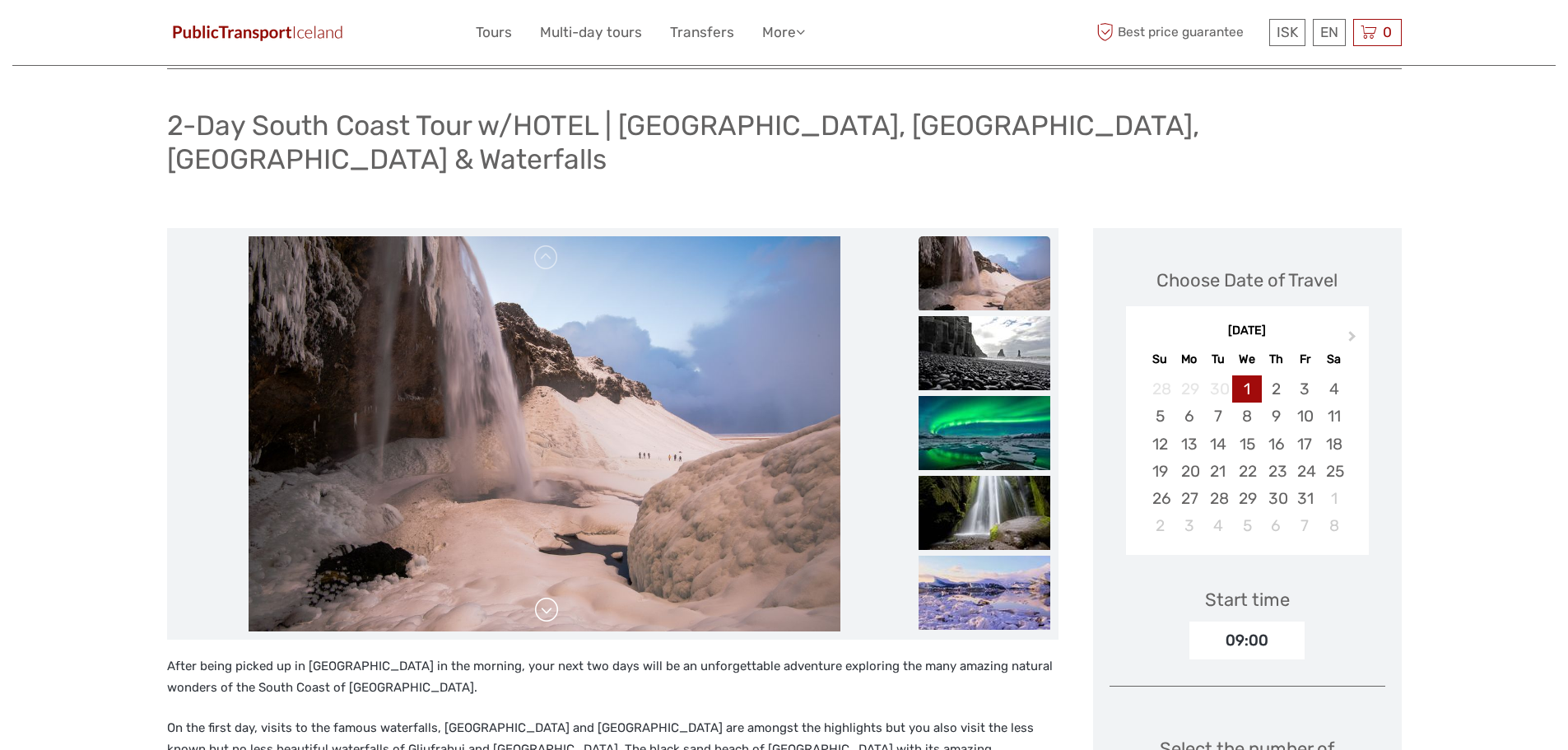
click at [551, 597] on link at bounding box center [547, 610] width 27 height 27
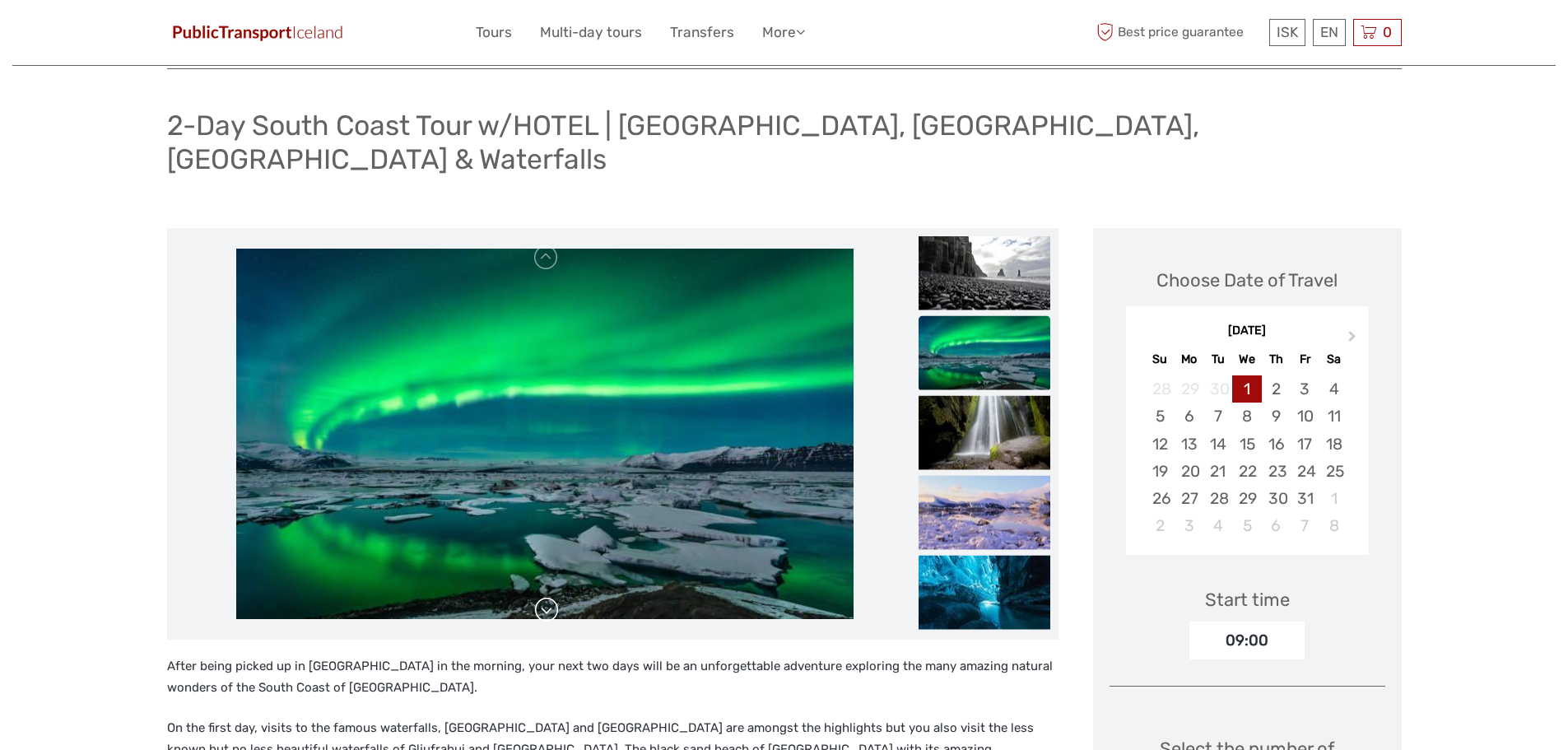
click at [551, 597] on link at bounding box center [547, 610] width 27 height 27
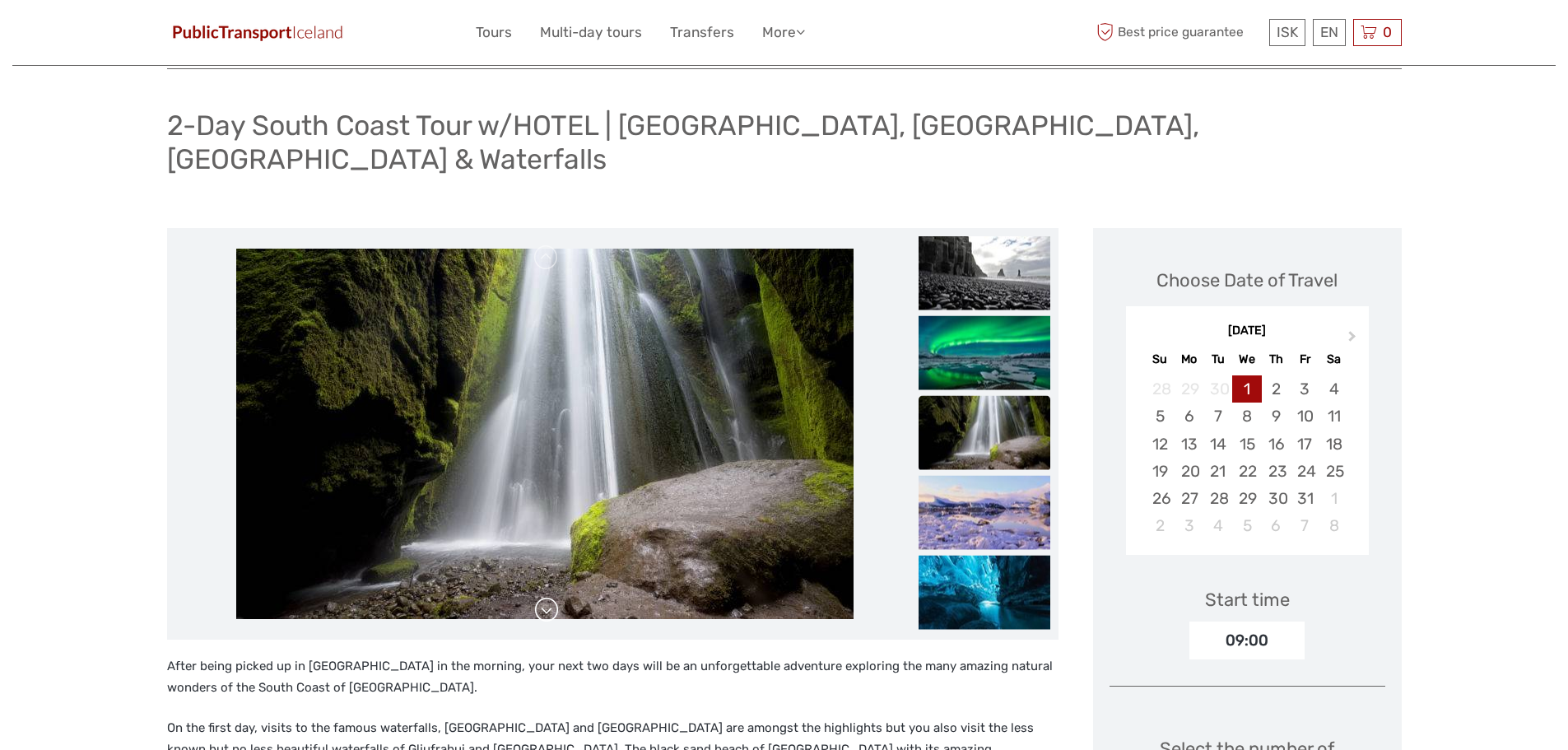
click at [551, 597] on link at bounding box center [547, 610] width 27 height 27
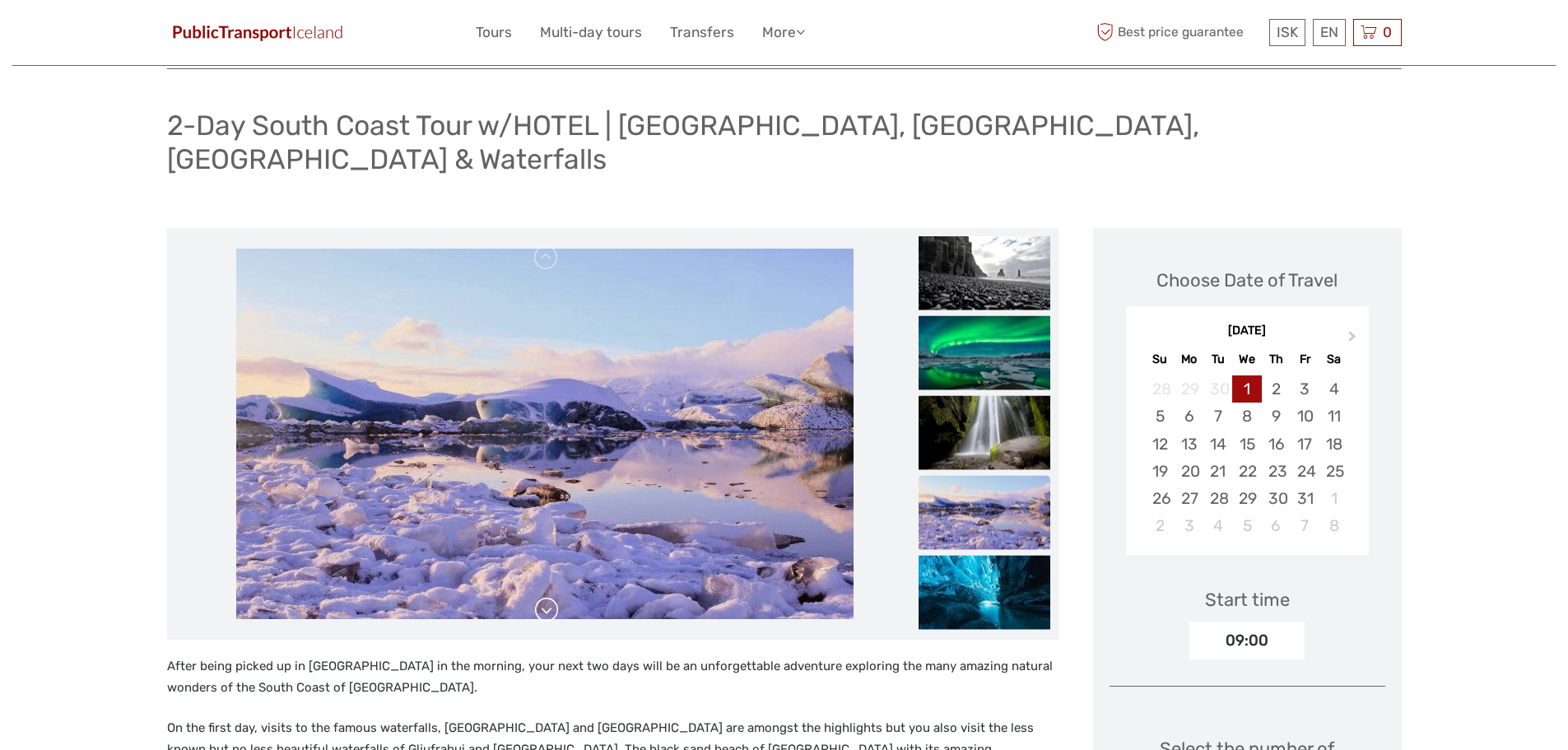
click at [551, 597] on link at bounding box center [547, 610] width 27 height 27
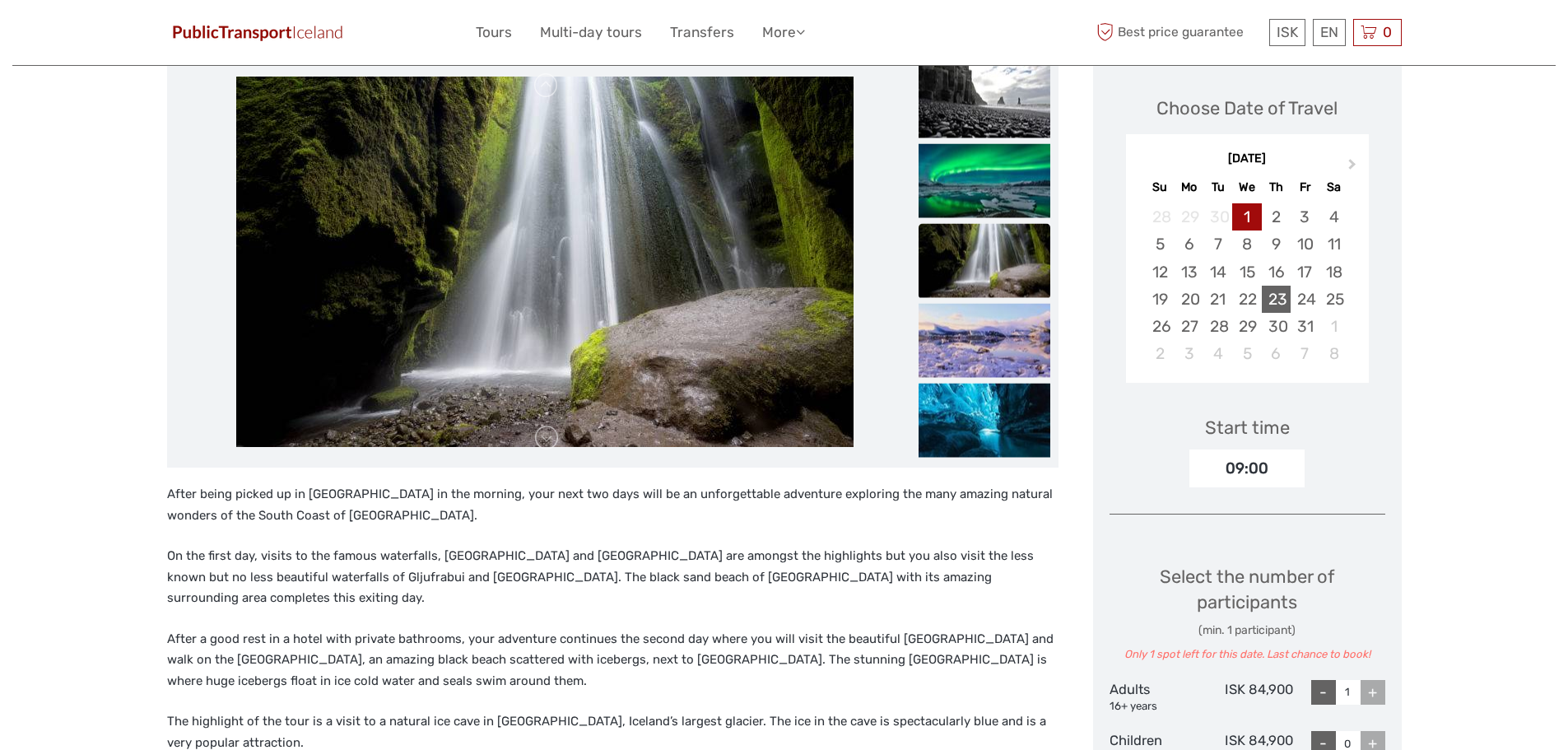
scroll to position [247, 0]
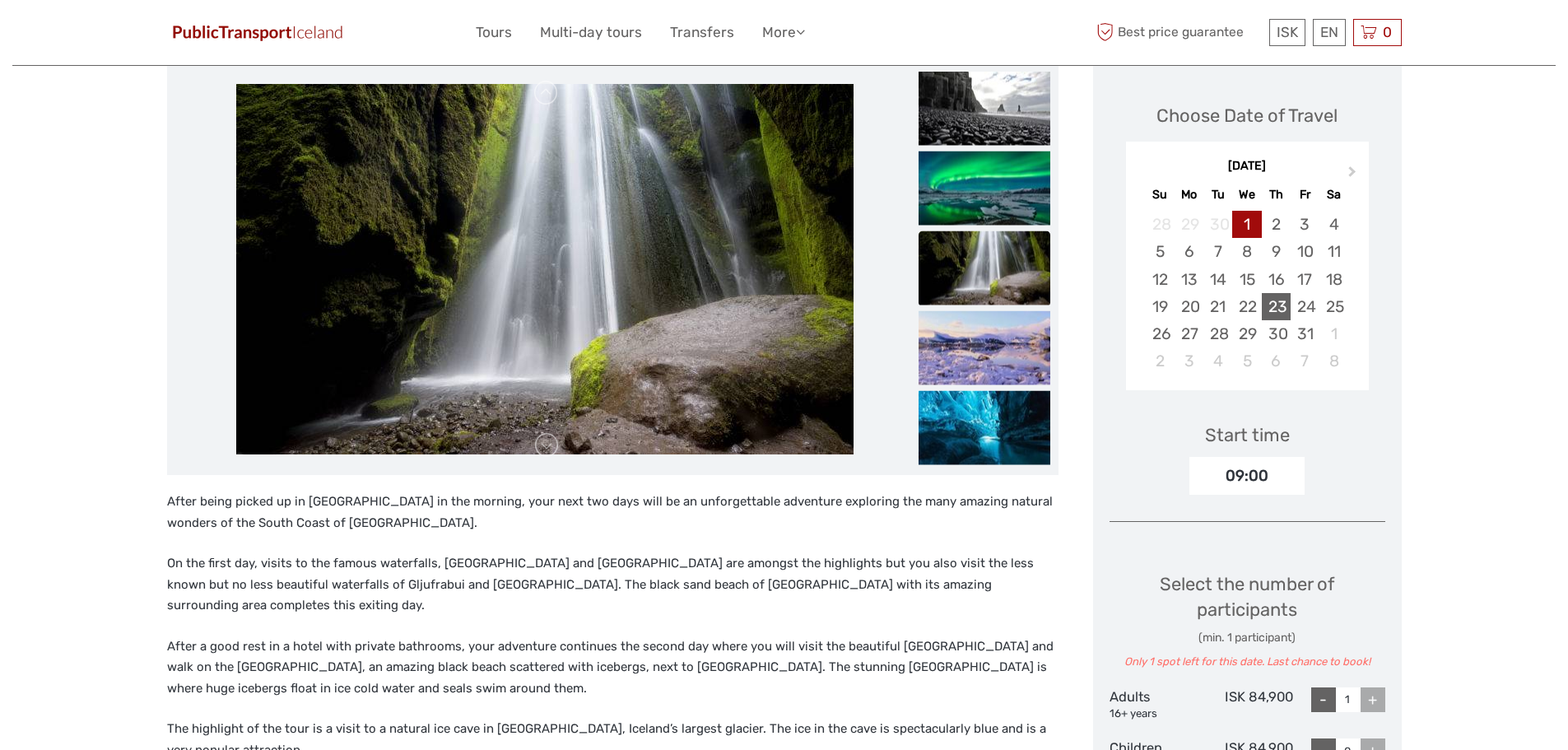
click at [1281, 293] on div "23" at bounding box center [1276, 307] width 28 height 28
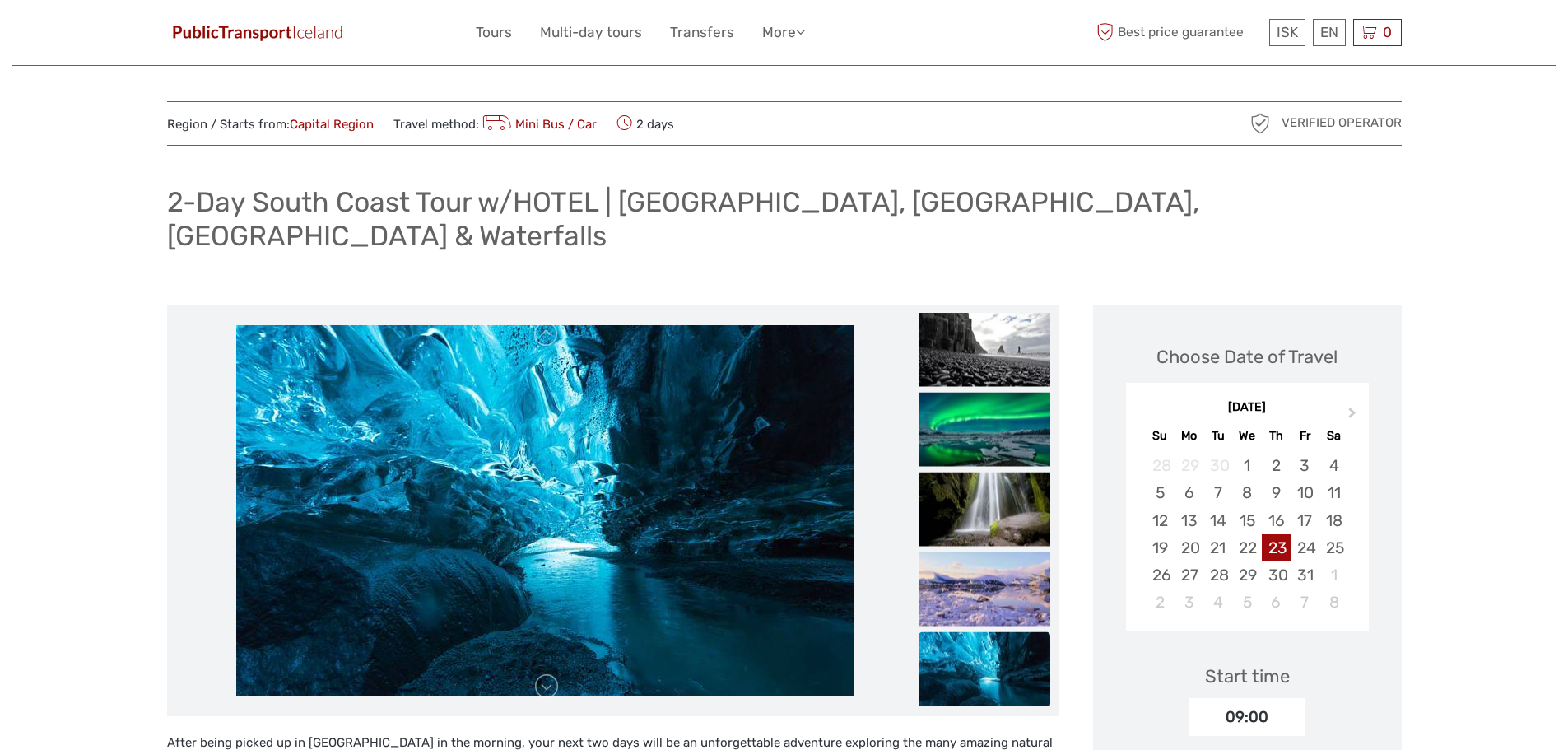
scroll to position [0, 0]
